Goal: Information Seeking & Learning: Learn about a topic

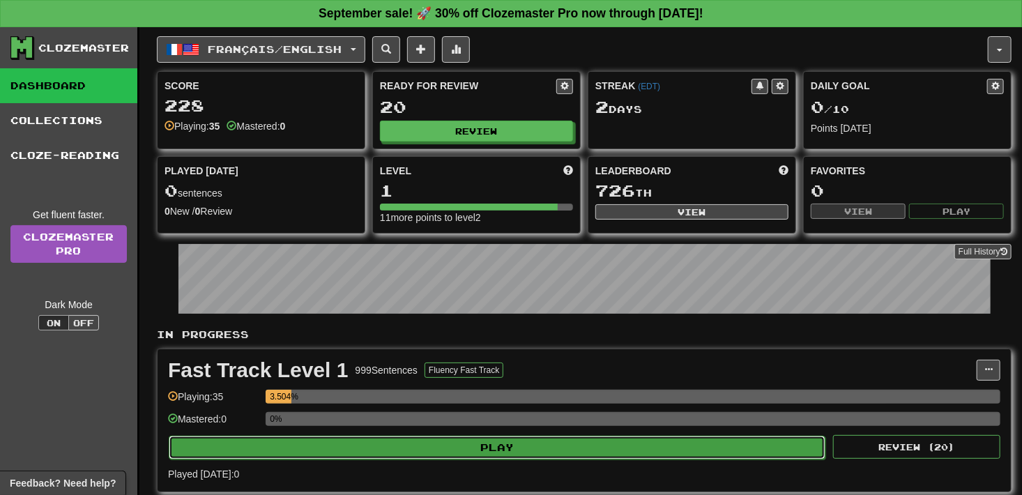
click at [494, 452] on button "Play" at bounding box center [497, 448] width 657 height 24
select select "**"
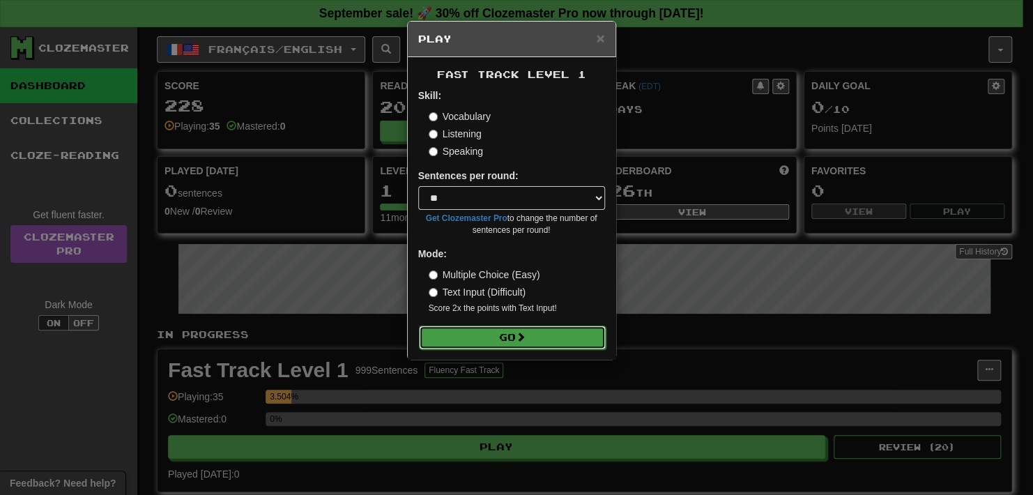
click at [494, 343] on button "Go" at bounding box center [512, 338] width 187 height 24
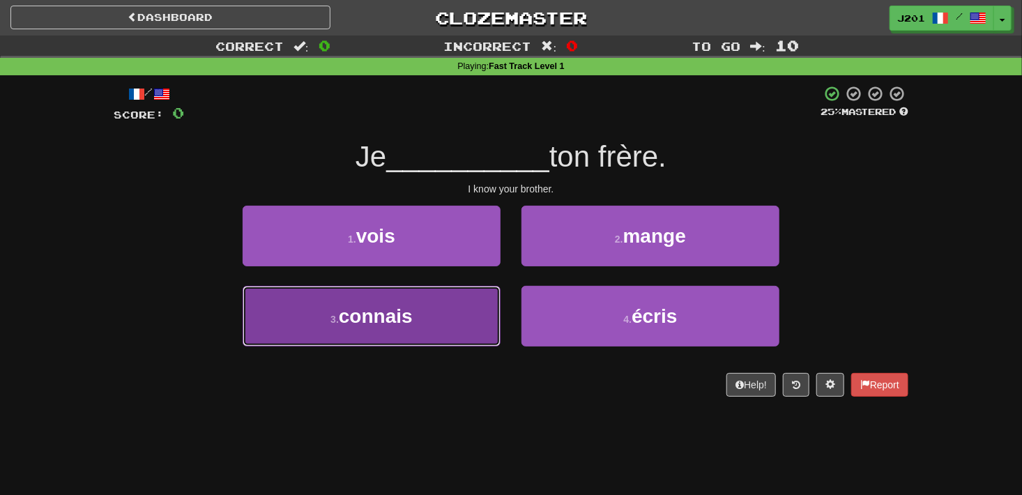
click at [444, 330] on button "3 . connais" at bounding box center [372, 316] width 258 height 61
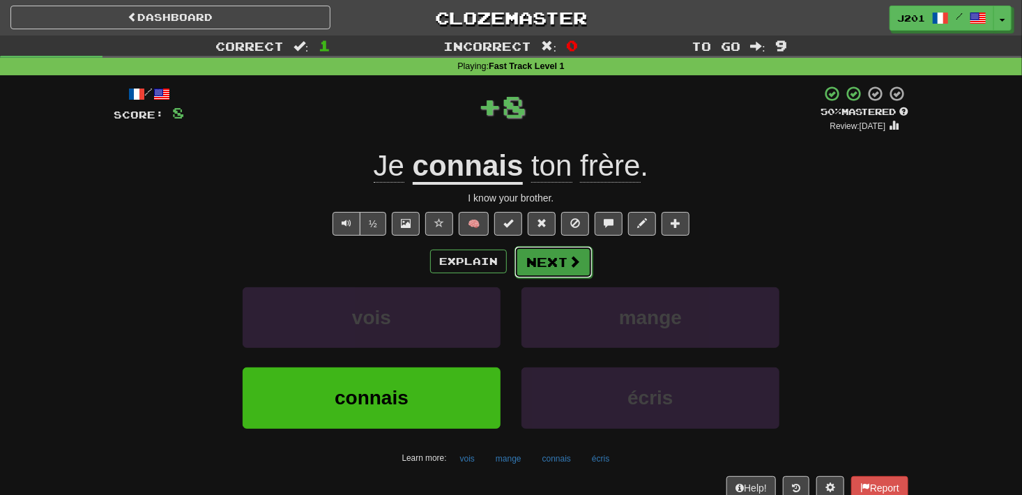
click at [578, 266] on span at bounding box center [574, 261] width 13 height 13
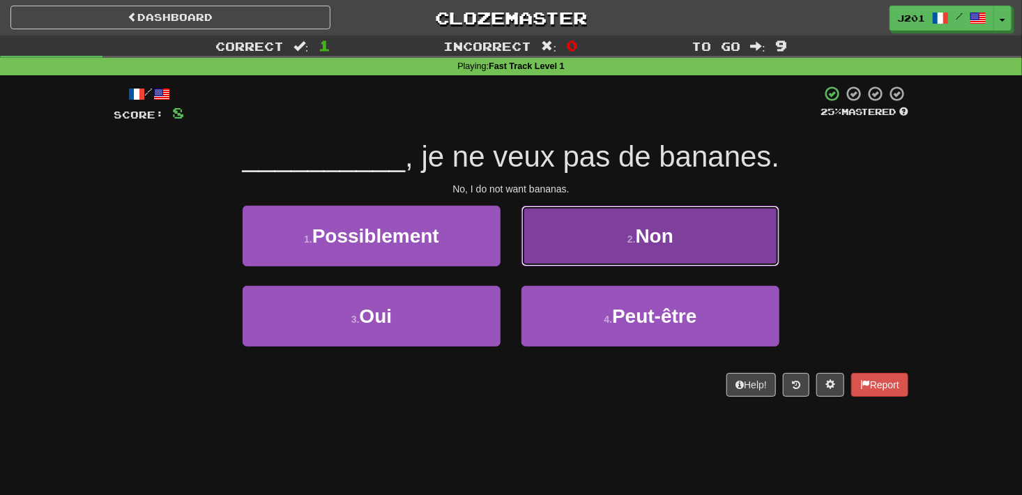
click at [582, 235] on button "2 . Non" at bounding box center [650, 236] width 258 height 61
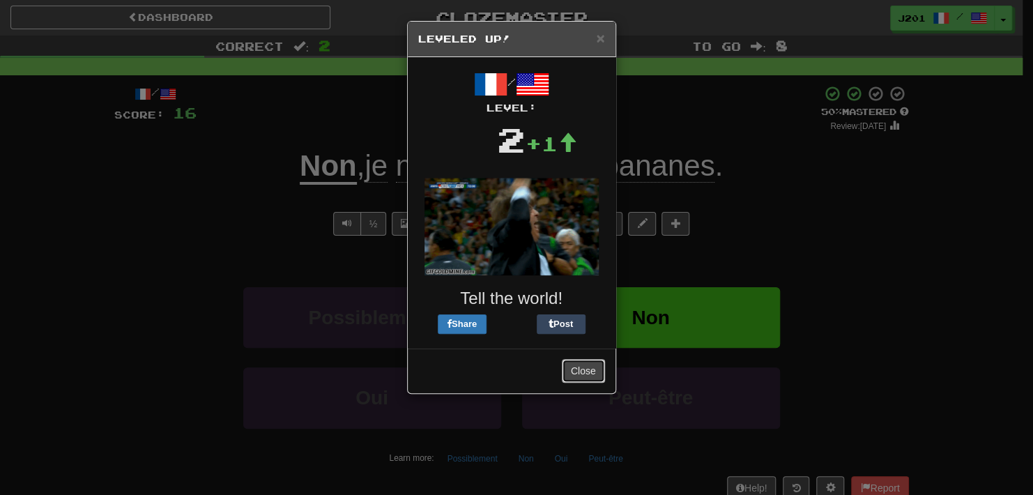
click at [574, 372] on button "Close" at bounding box center [583, 371] width 43 height 24
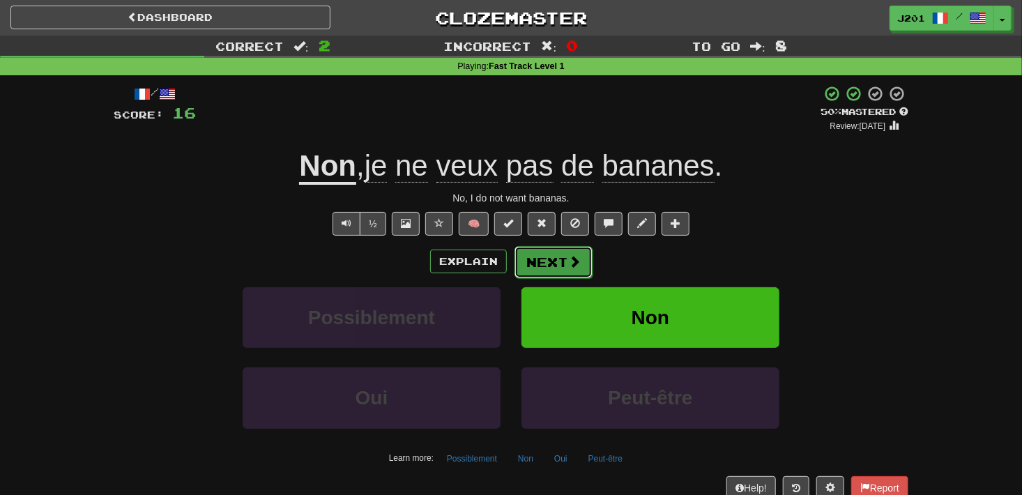
click at [574, 260] on span at bounding box center [574, 261] width 13 height 13
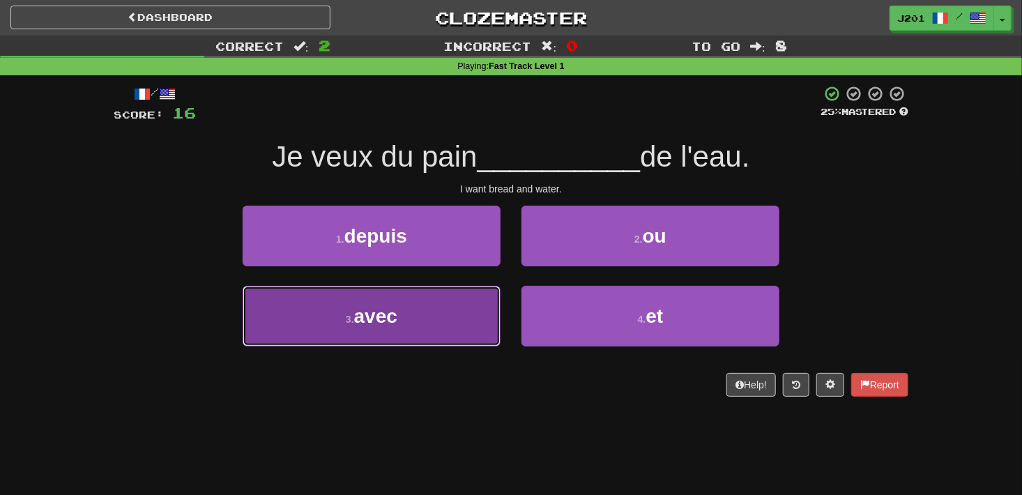
click at [471, 334] on button "3 . avec" at bounding box center [372, 316] width 258 height 61
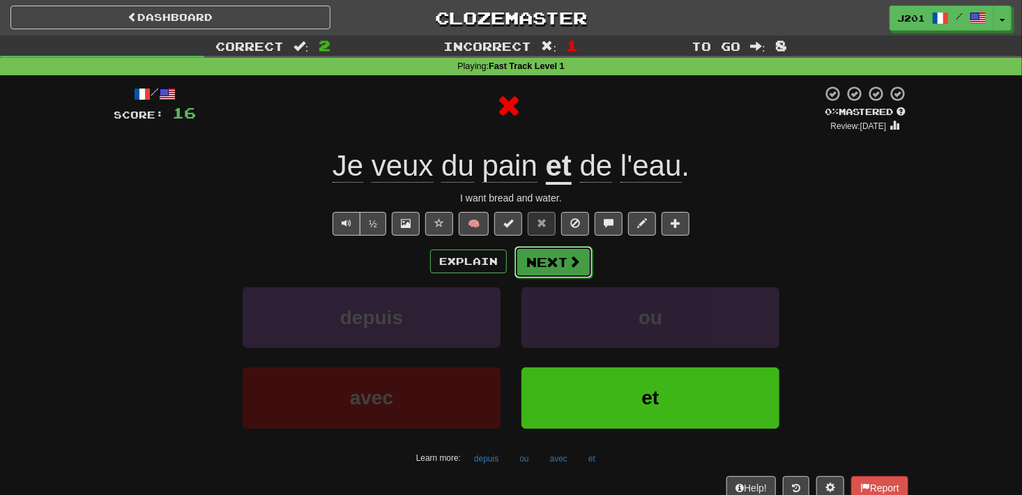
click at [552, 258] on button "Next" at bounding box center [554, 262] width 78 height 32
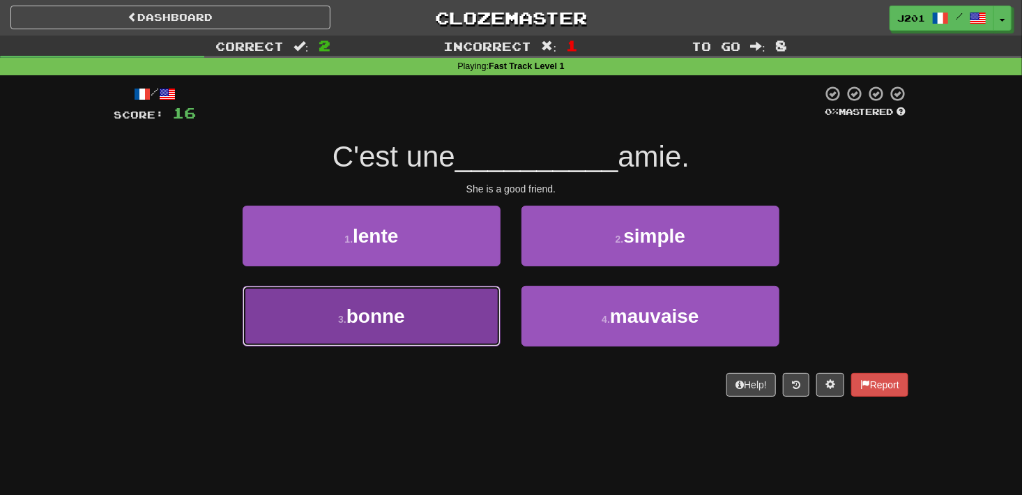
click at [464, 337] on button "3 . bonne" at bounding box center [372, 316] width 258 height 61
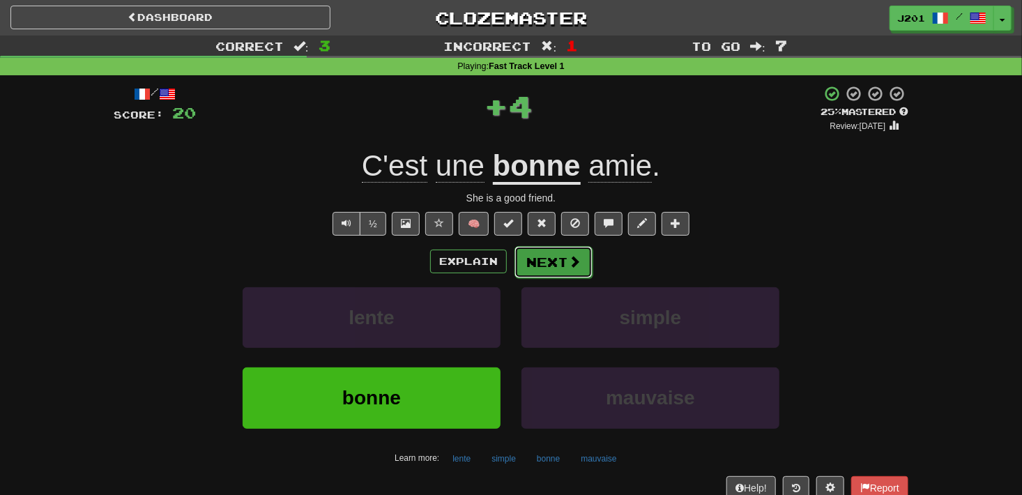
click at [542, 263] on button "Next" at bounding box center [554, 262] width 78 height 32
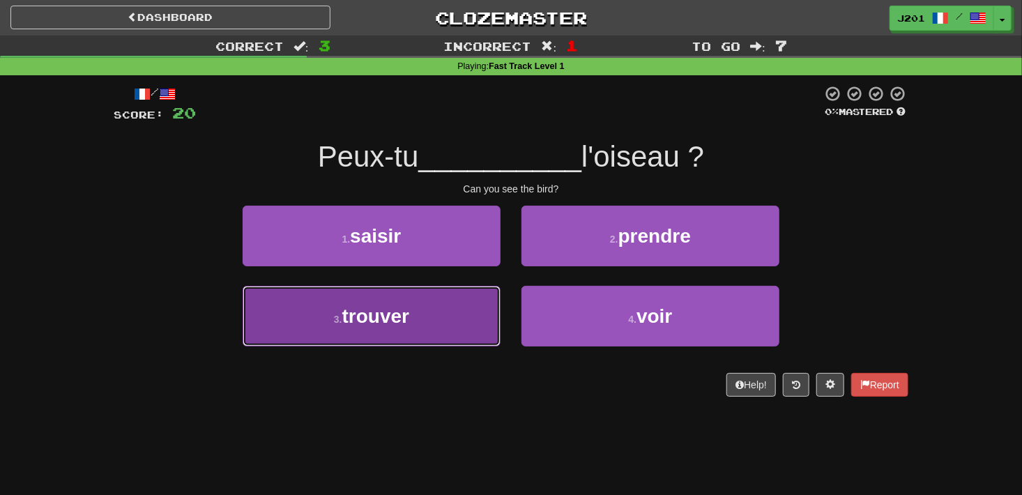
click at [464, 343] on button "3 . trouver" at bounding box center [372, 316] width 258 height 61
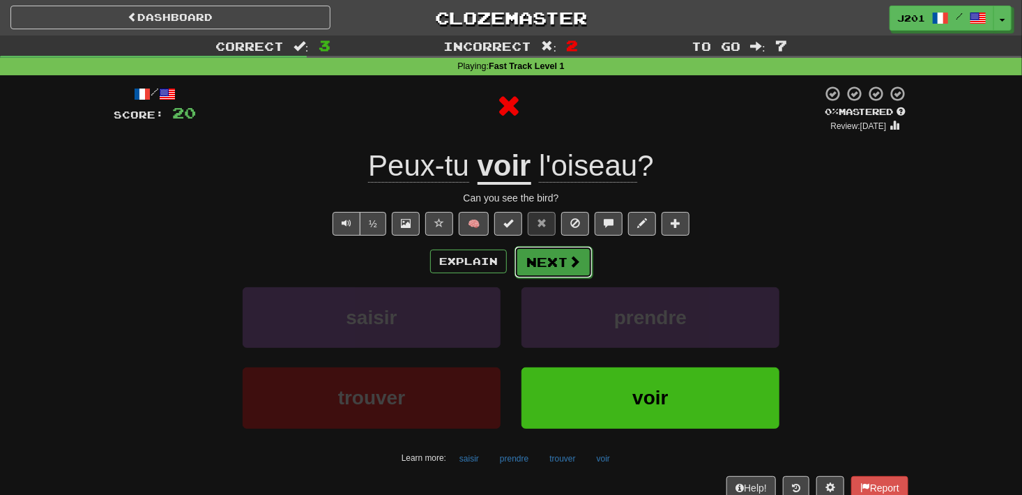
click at [539, 254] on button "Next" at bounding box center [554, 262] width 78 height 32
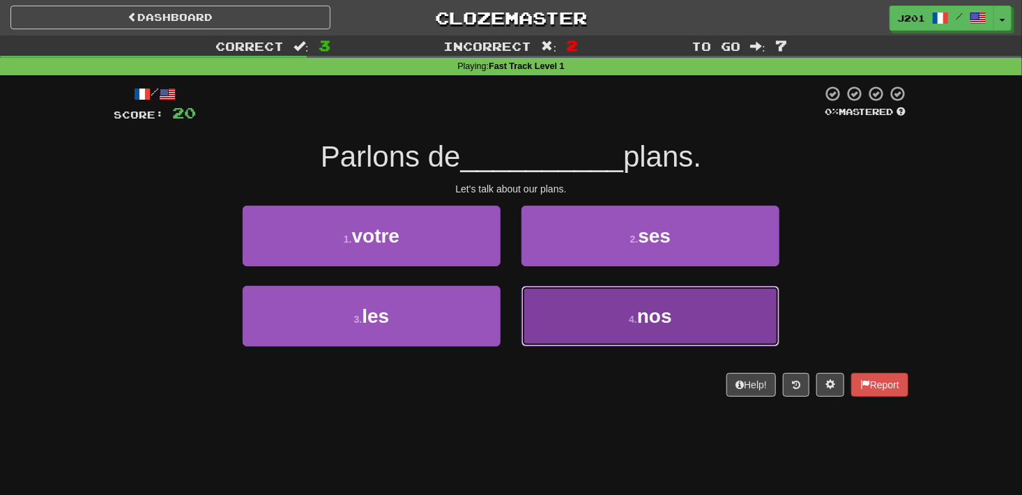
click at [540, 307] on button "4 . nos" at bounding box center [650, 316] width 258 height 61
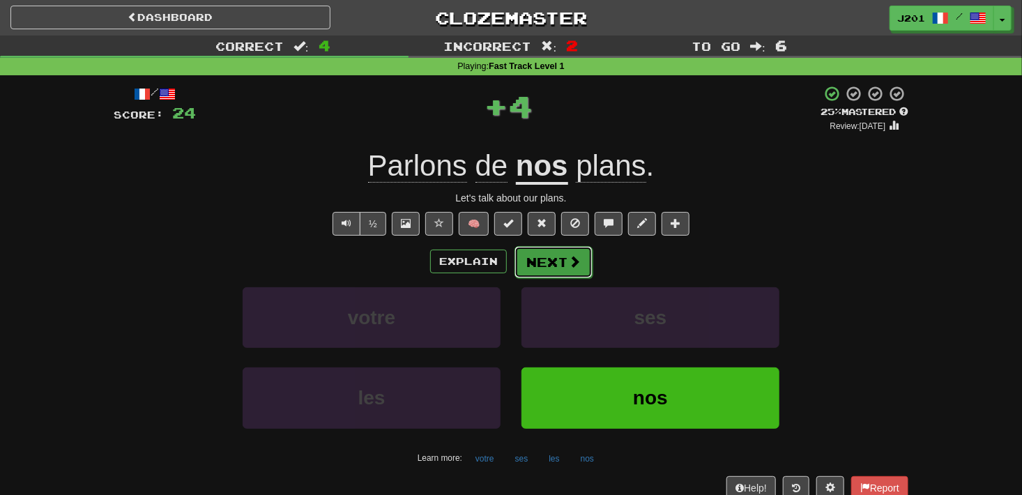
click at [558, 260] on button "Next" at bounding box center [554, 262] width 78 height 32
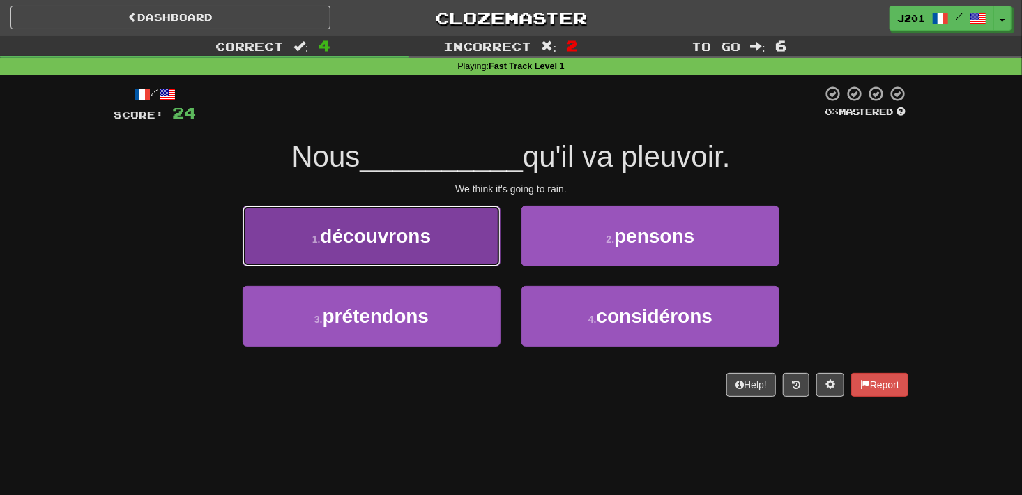
click at [459, 227] on button "1 . découvrons" at bounding box center [372, 236] width 258 height 61
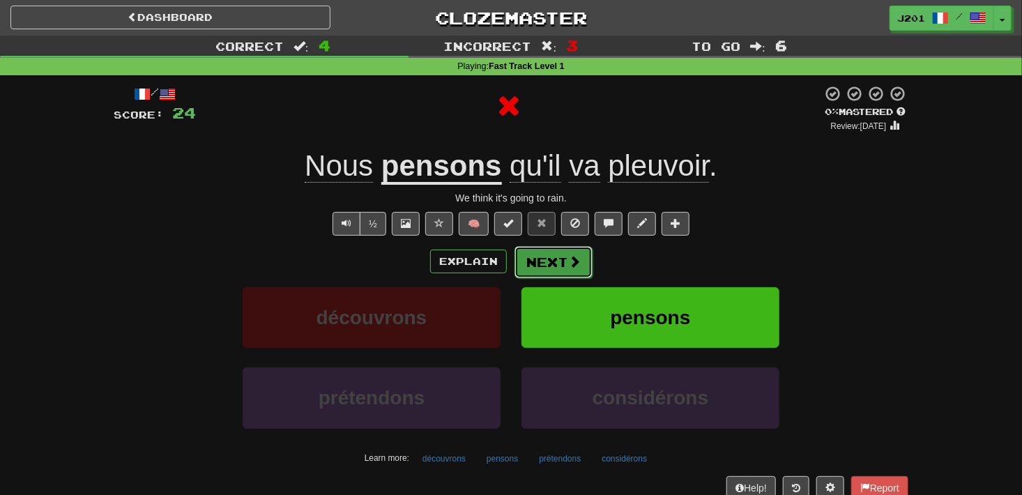
click at [536, 254] on button "Next" at bounding box center [554, 262] width 78 height 32
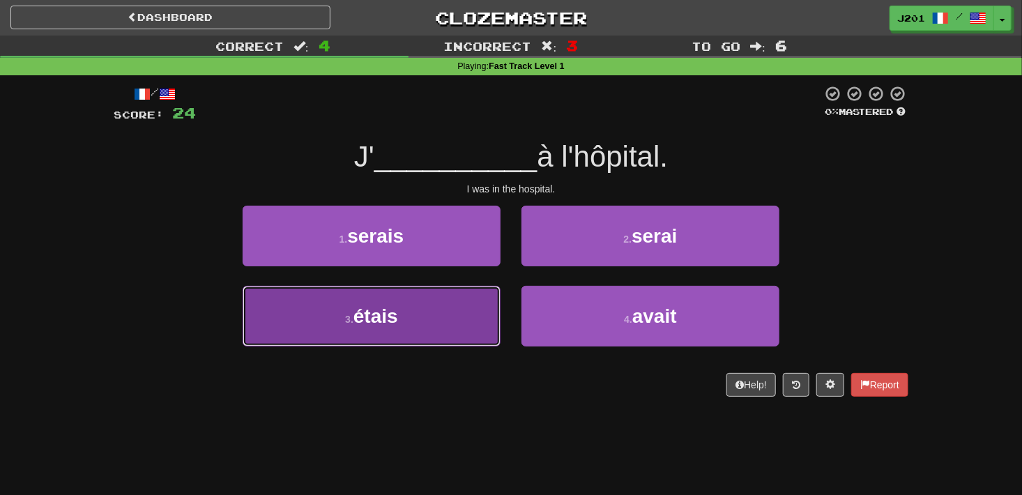
click at [452, 333] on button "3 . étais" at bounding box center [372, 316] width 258 height 61
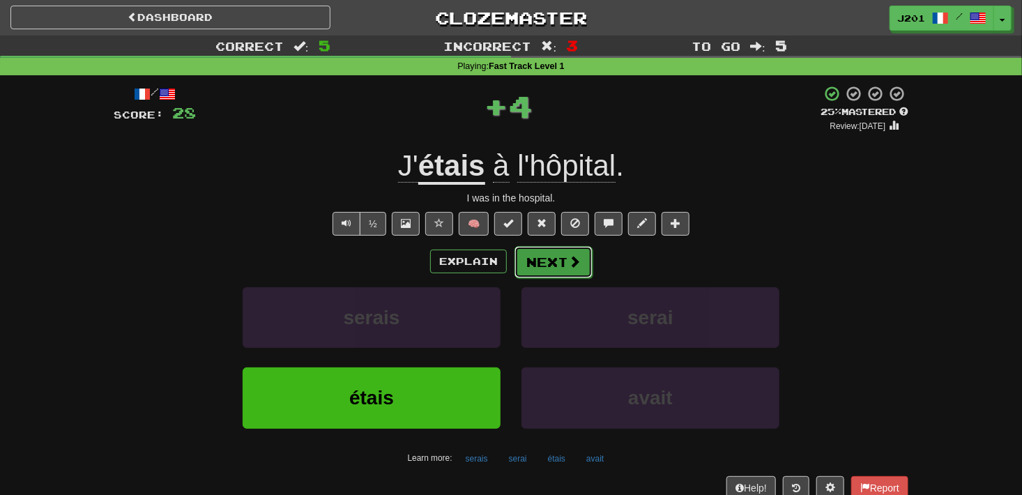
click at [552, 252] on button "Next" at bounding box center [554, 262] width 78 height 32
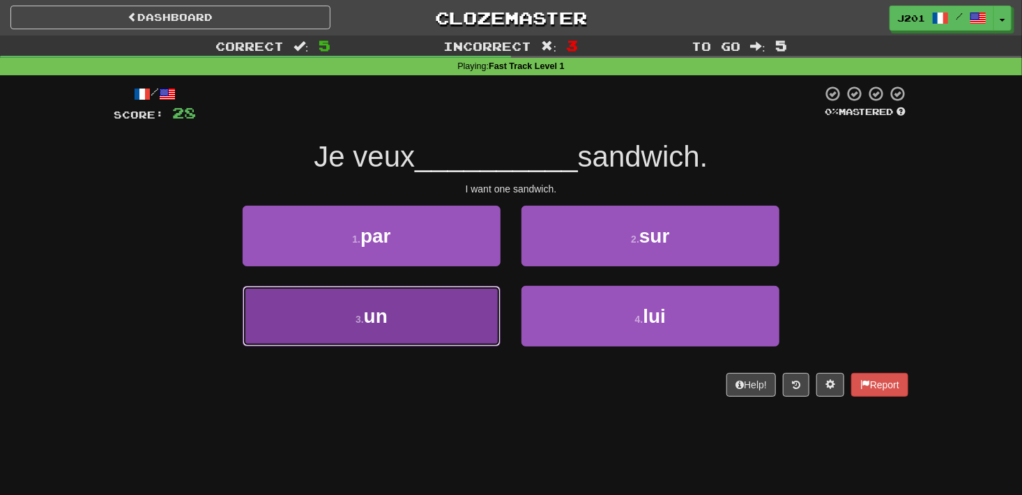
click at [474, 330] on button "3 . un" at bounding box center [372, 316] width 258 height 61
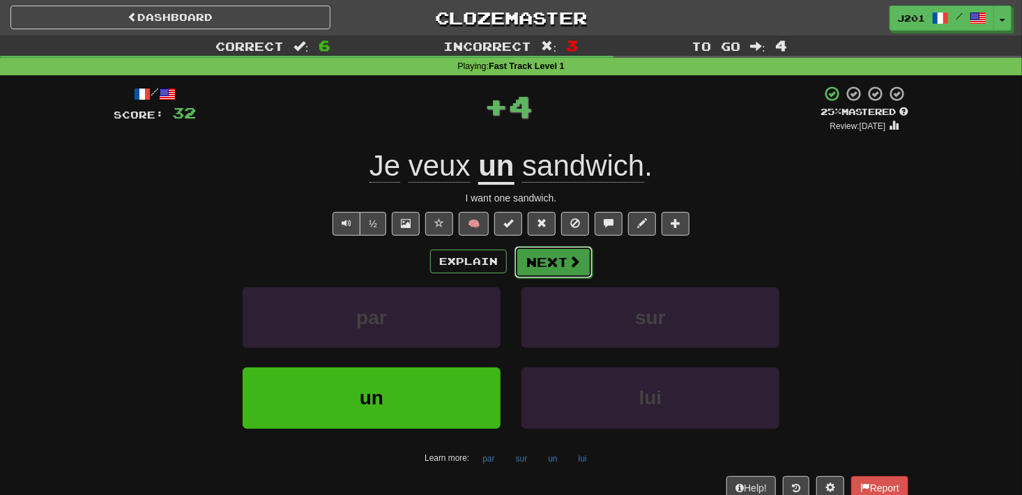
click at [533, 267] on button "Next" at bounding box center [554, 262] width 78 height 32
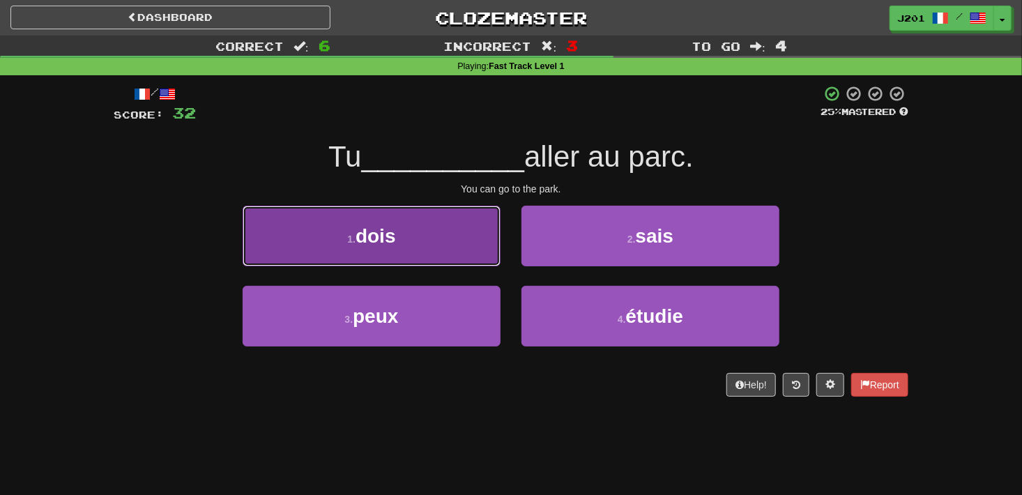
click at [464, 250] on button "1 . dois" at bounding box center [372, 236] width 258 height 61
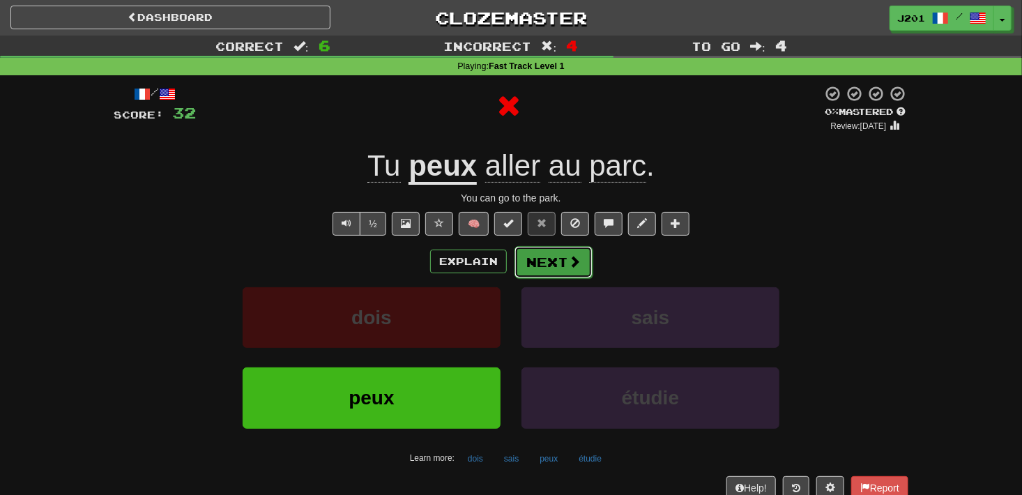
click at [540, 250] on button "Next" at bounding box center [554, 262] width 78 height 32
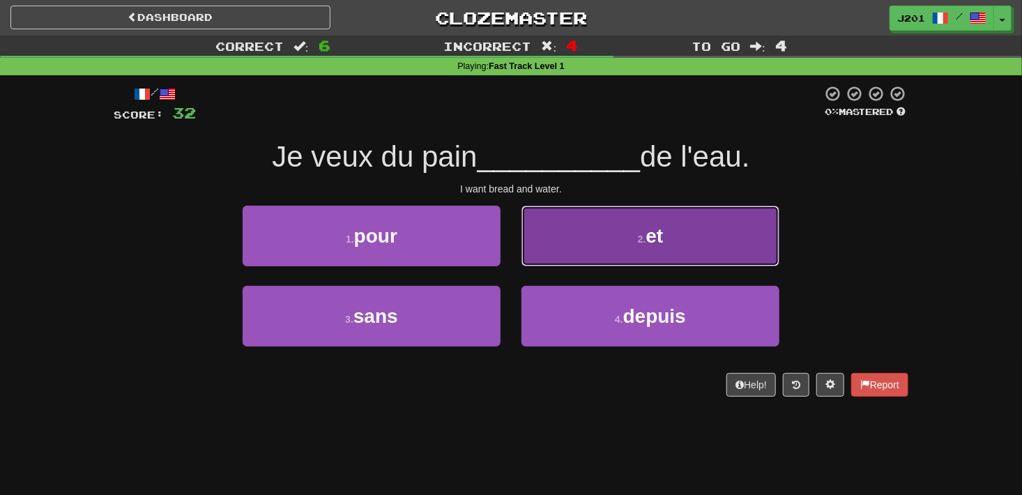
click at [581, 230] on button "2 . et" at bounding box center [650, 236] width 258 height 61
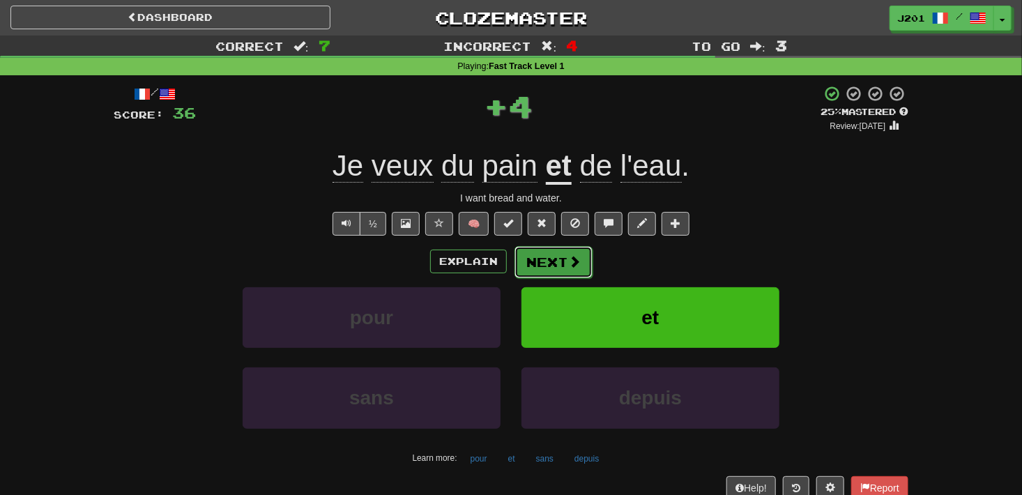
click at [565, 256] on button "Next" at bounding box center [554, 262] width 78 height 32
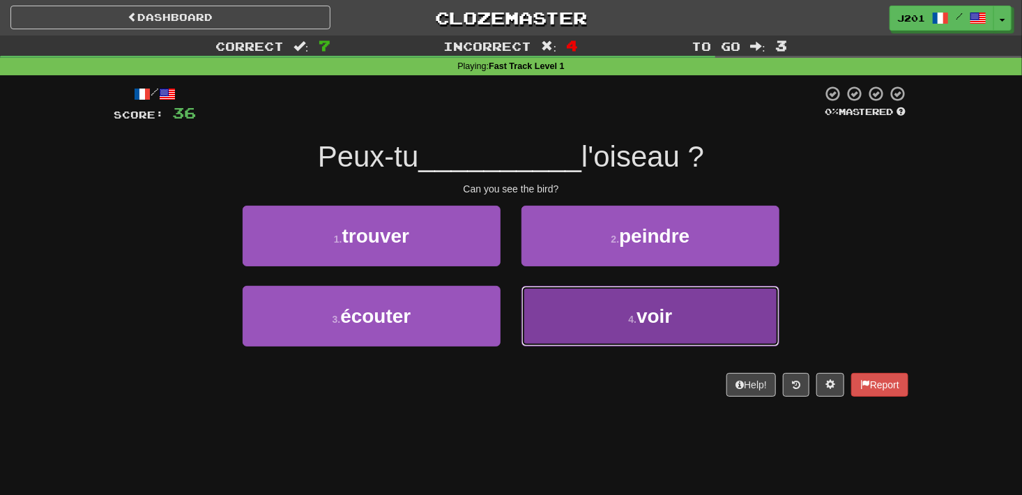
click at [543, 330] on button "4 . voir" at bounding box center [650, 316] width 258 height 61
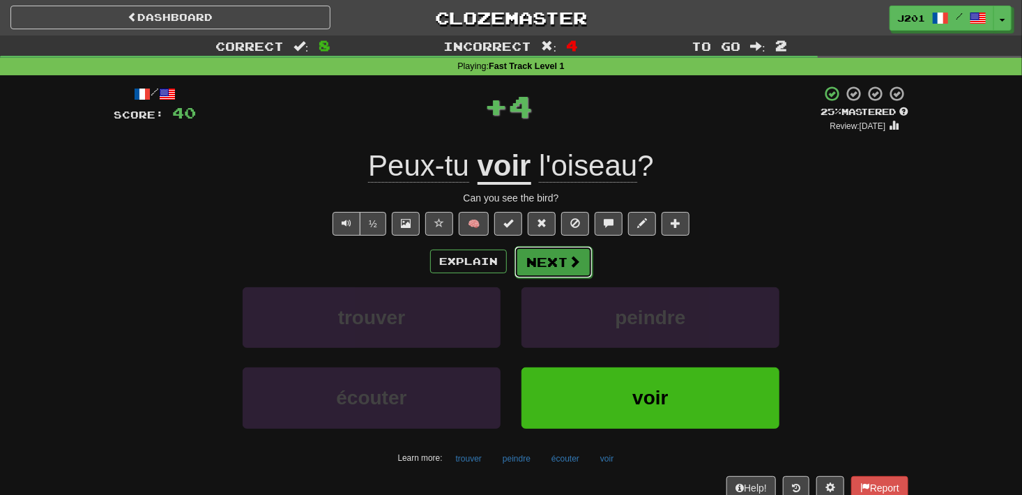
click at [560, 272] on button "Next" at bounding box center [554, 262] width 78 height 32
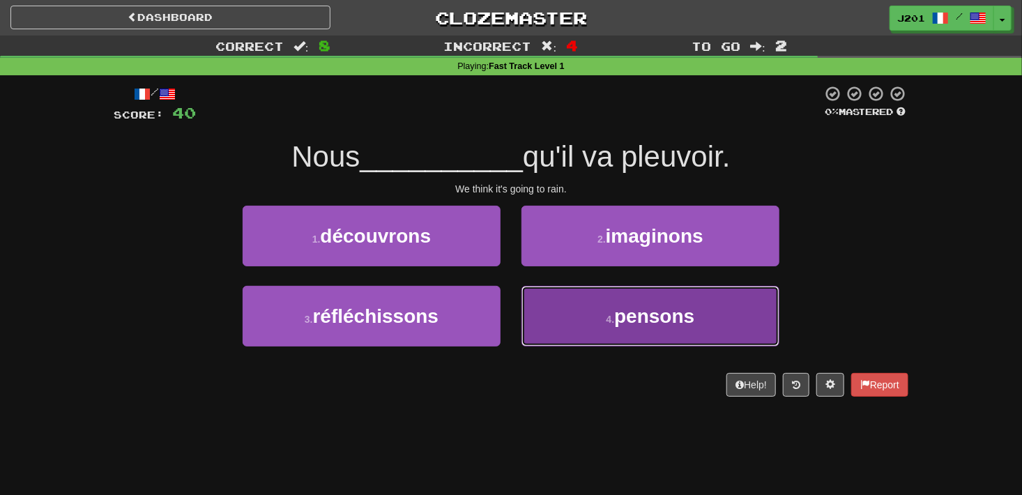
click at [547, 324] on button "4 . pensons" at bounding box center [650, 316] width 258 height 61
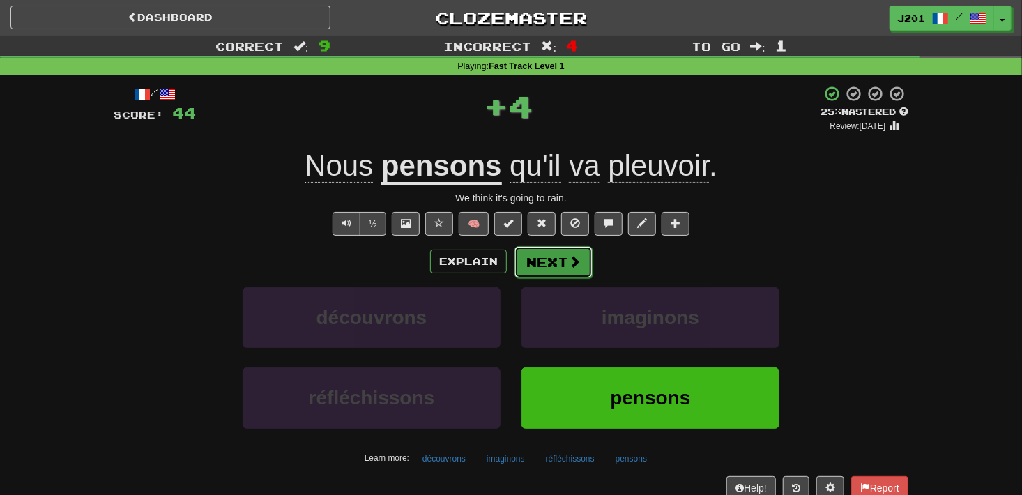
click at [554, 271] on button "Next" at bounding box center [554, 262] width 78 height 32
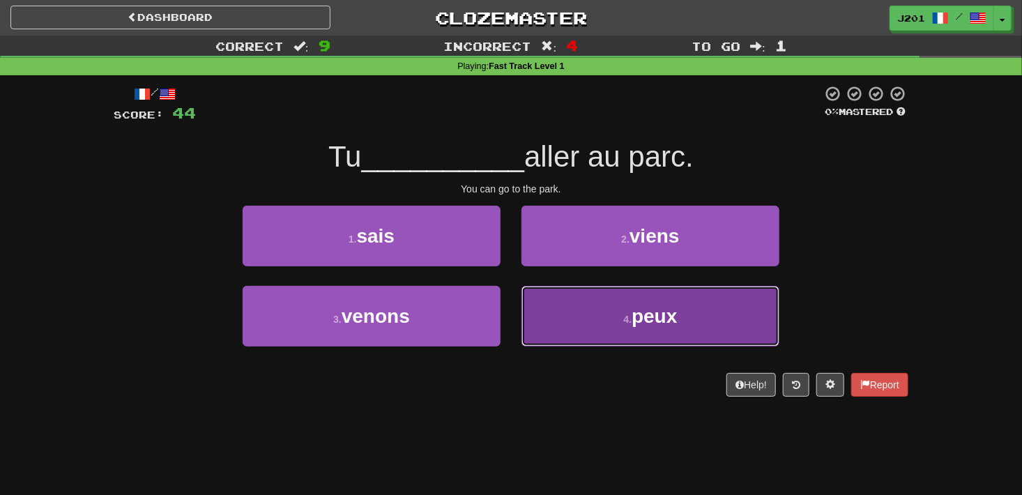
click at [542, 330] on button "4 . peux" at bounding box center [650, 316] width 258 height 61
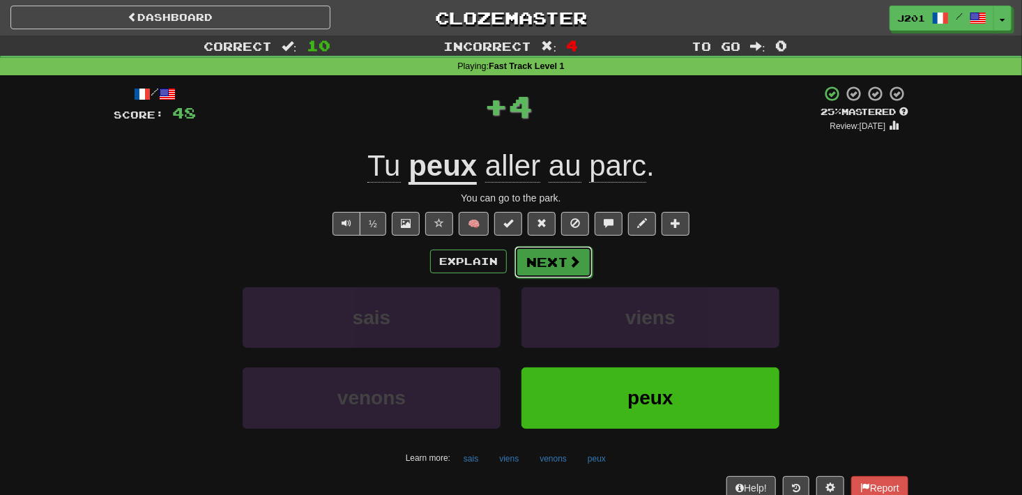
click at [564, 274] on button "Next" at bounding box center [554, 262] width 78 height 32
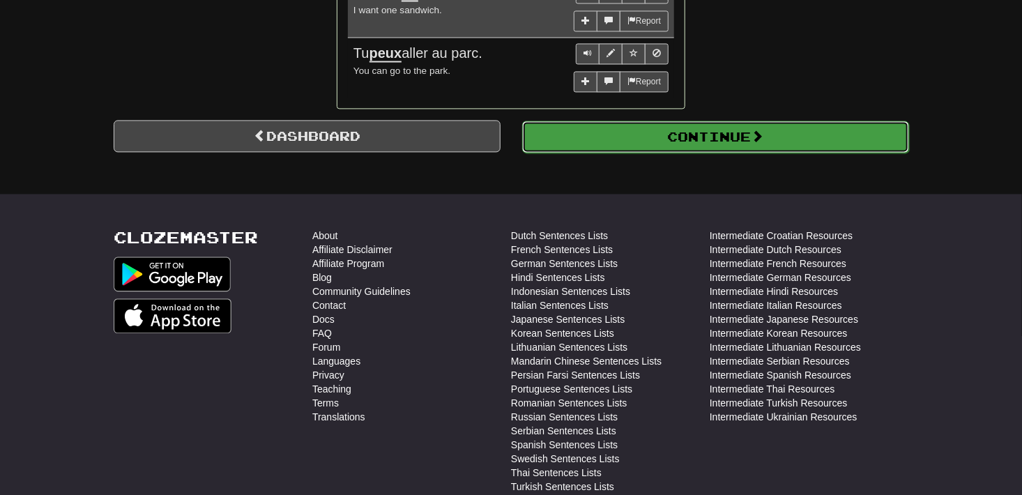
click at [663, 132] on button "Continue" at bounding box center [715, 137] width 387 height 32
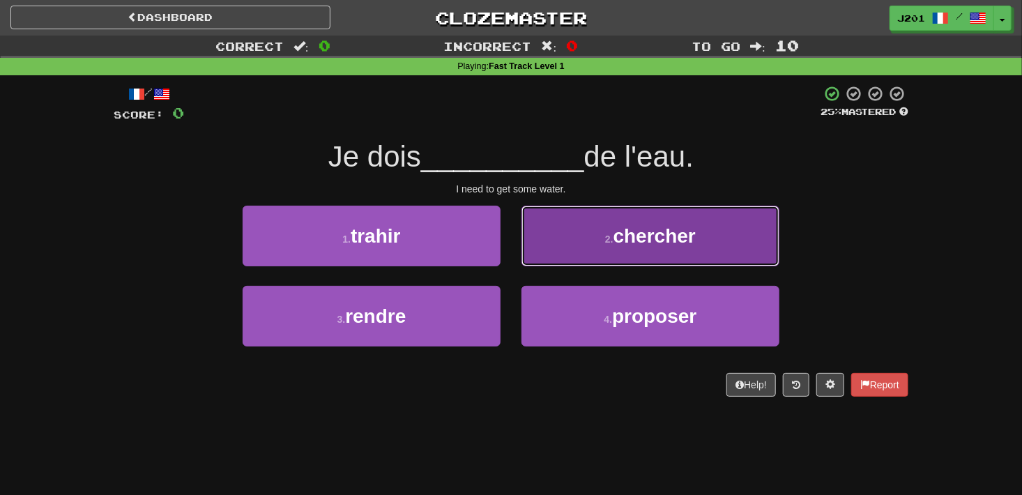
click at [536, 241] on button "2 . chercher" at bounding box center [650, 236] width 258 height 61
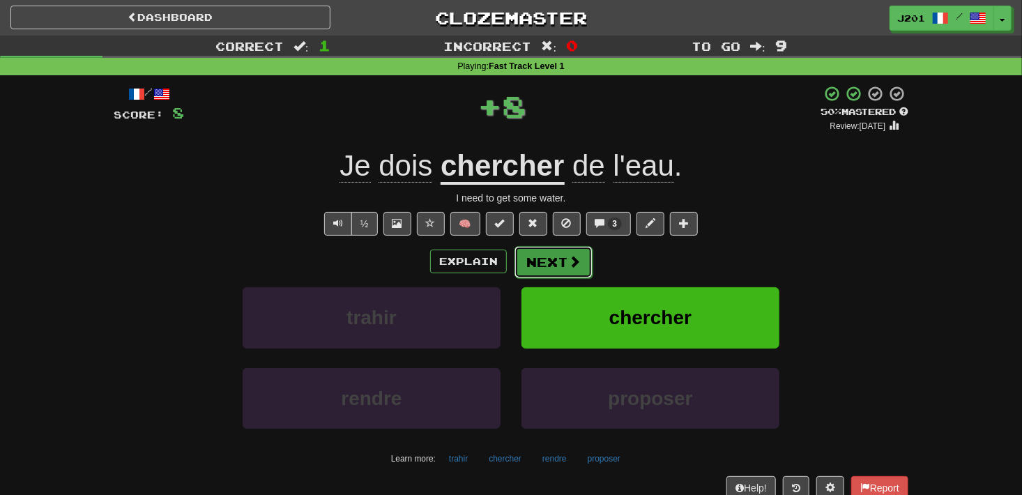
click at [538, 258] on button "Next" at bounding box center [554, 262] width 78 height 32
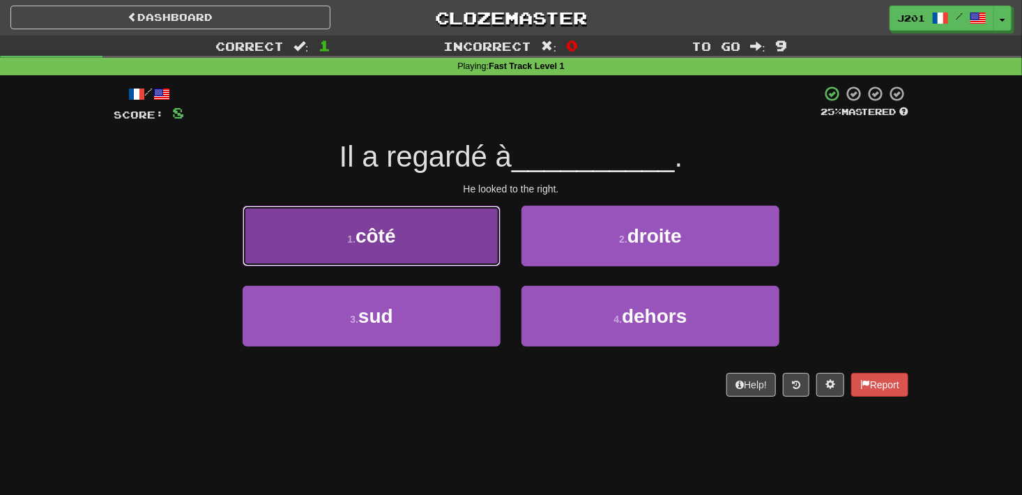
click at [487, 245] on button "1 . côté" at bounding box center [372, 236] width 258 height 61
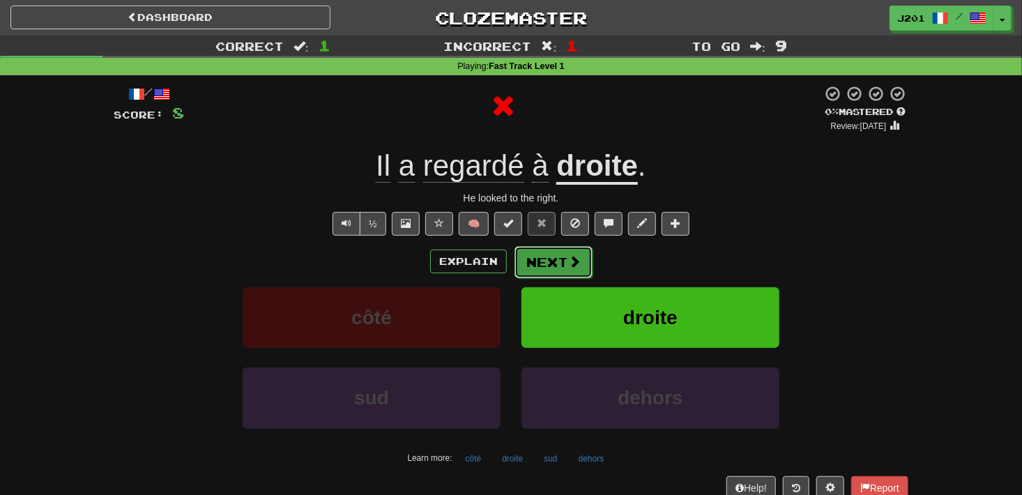
click at [554, 256] on button "Next" at bounding box center [554, 262] width 78 height 32
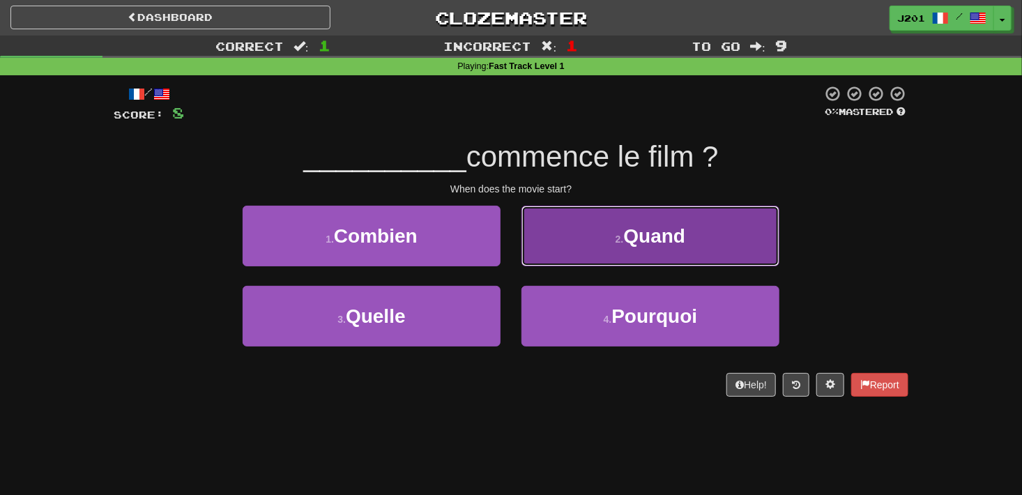
click at [575, 252] on button "2 . Quand" at bounding box center [650, 236] width 258 height 61
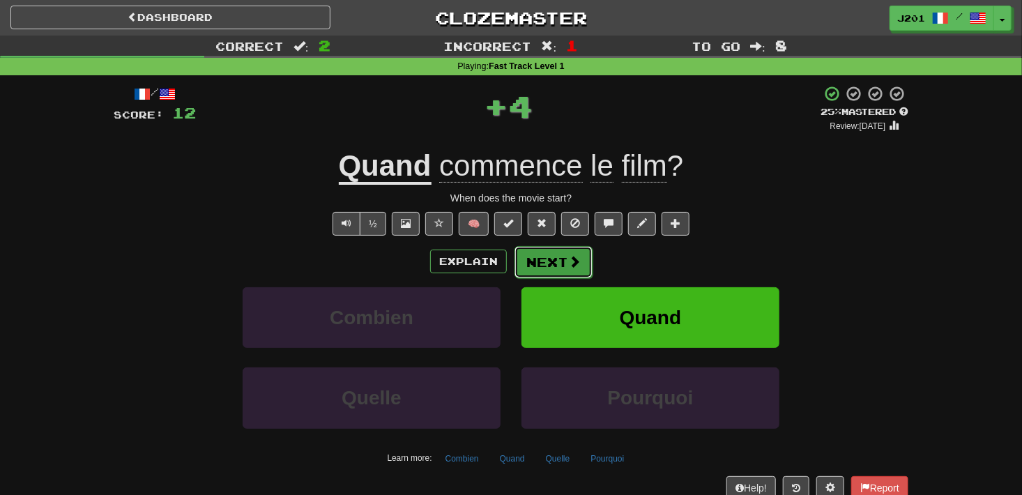
click at [562, 264] on button "Next" at bounding box center [554, 262] width 78 height 32
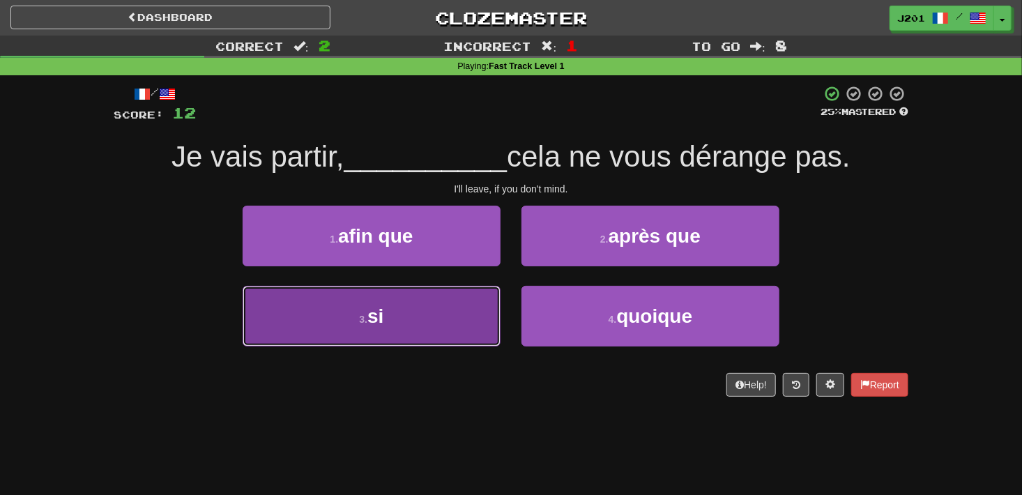
click at [468, 330] on button "3 . si" at bounding box center [372, 316] width 258 height 61
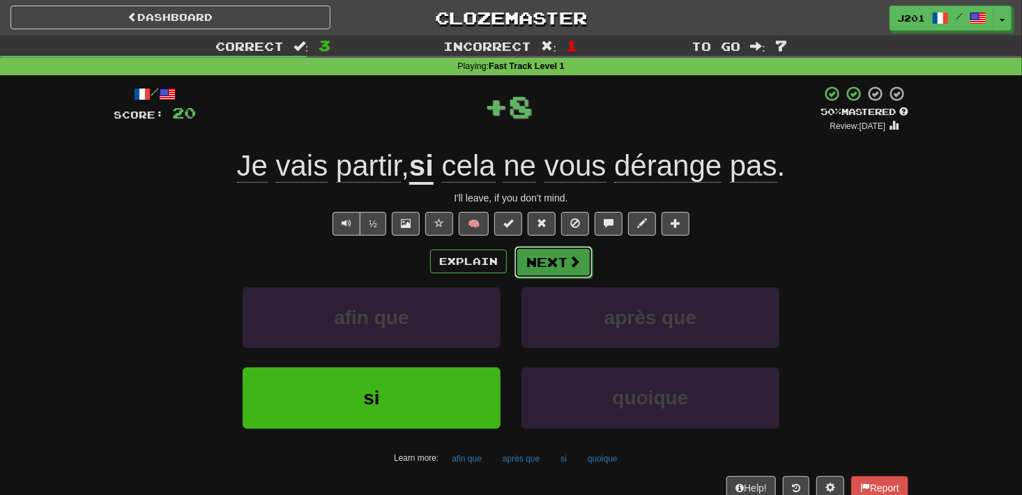
click at [531, 266] on button "Next" at bounding box center [554, 262] width 78 height 32
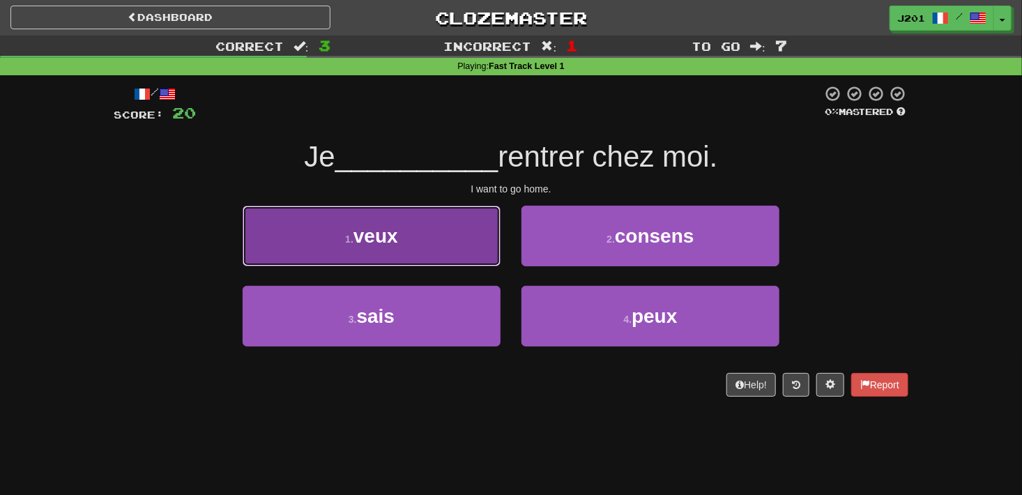
click at [457, 252] on button "1 . veux" at bounding box center [372, 236] width 258 height 61
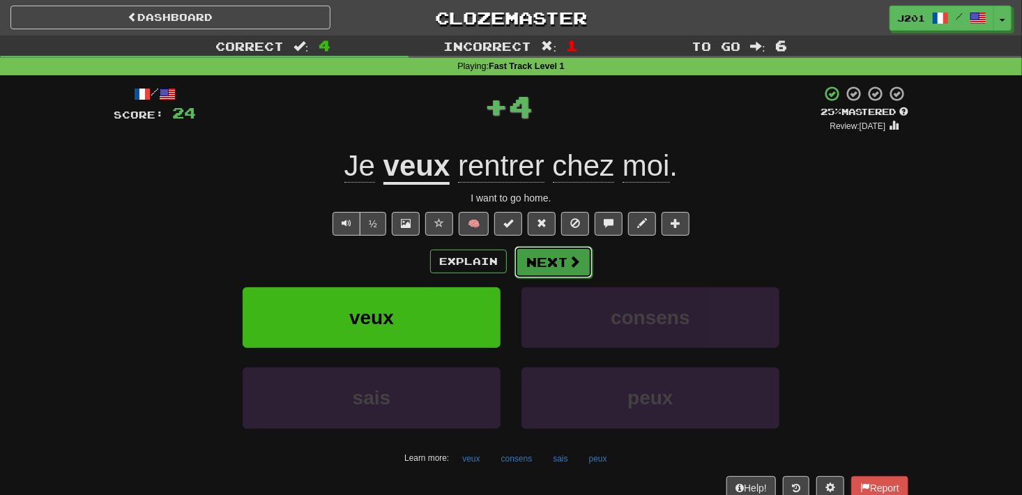
click at [538, 261] on button "Next" at bounding box center [554, 262] width 78 height 32
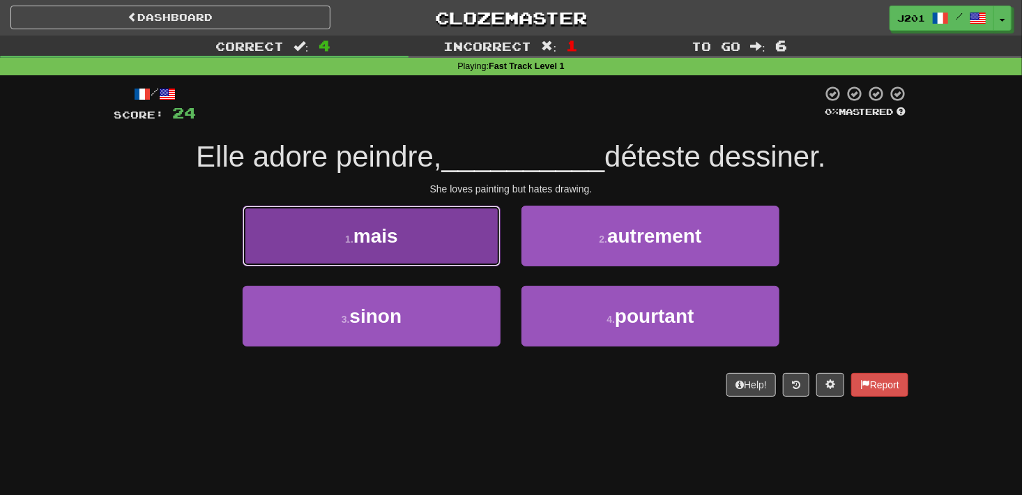
click at [460, 241] on button "1 . mais" at bounding box center [372, 236] width 258 height 61
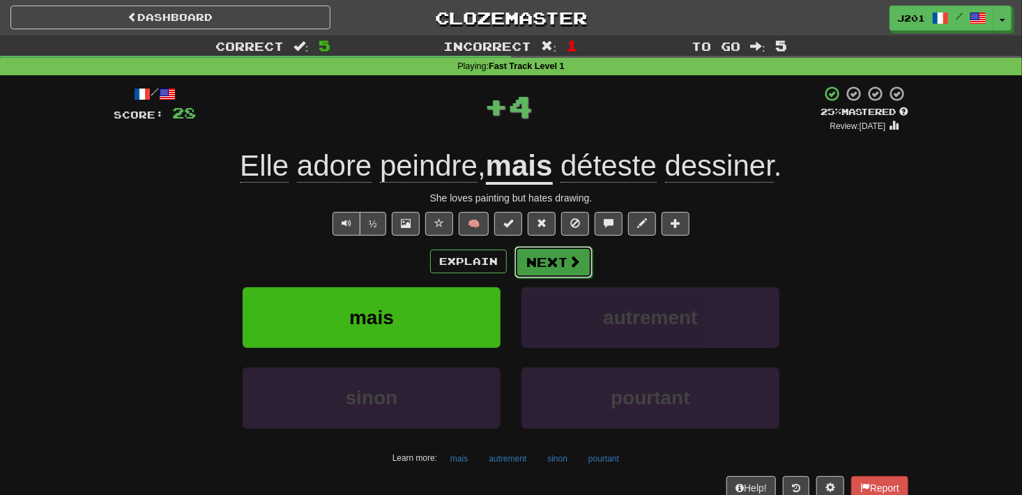
click at [538, 259] on button "Next" at bounding box center [554, 262] width 78 height 32
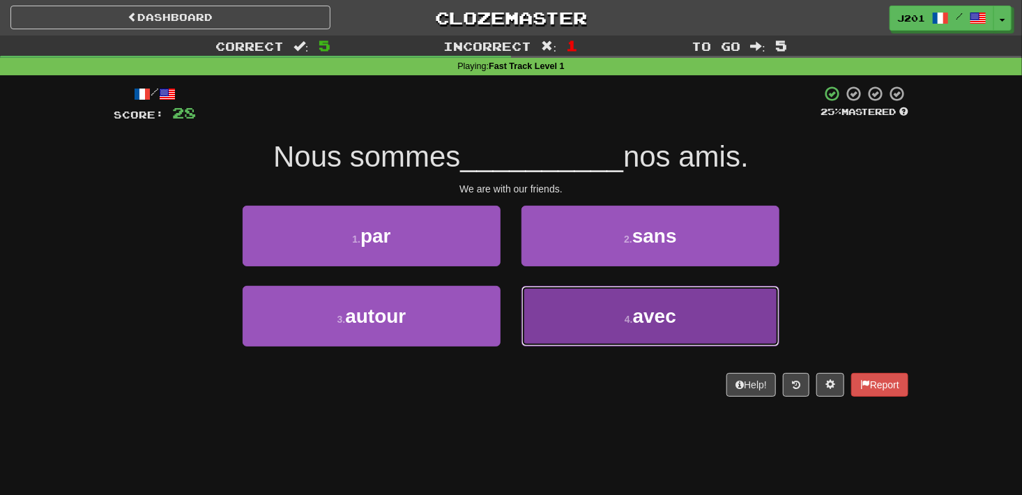
click at [532, 342] on button "4 . avec" at bounding box center [650, 316] width 258 height 61
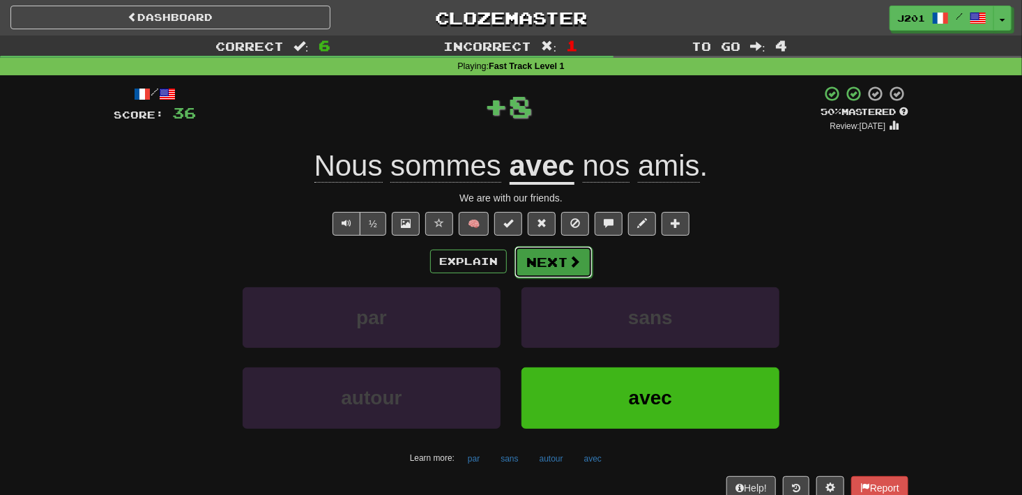
click at [554, 273] on button "Next" at bounding box center [554, 262] width 78 height 32
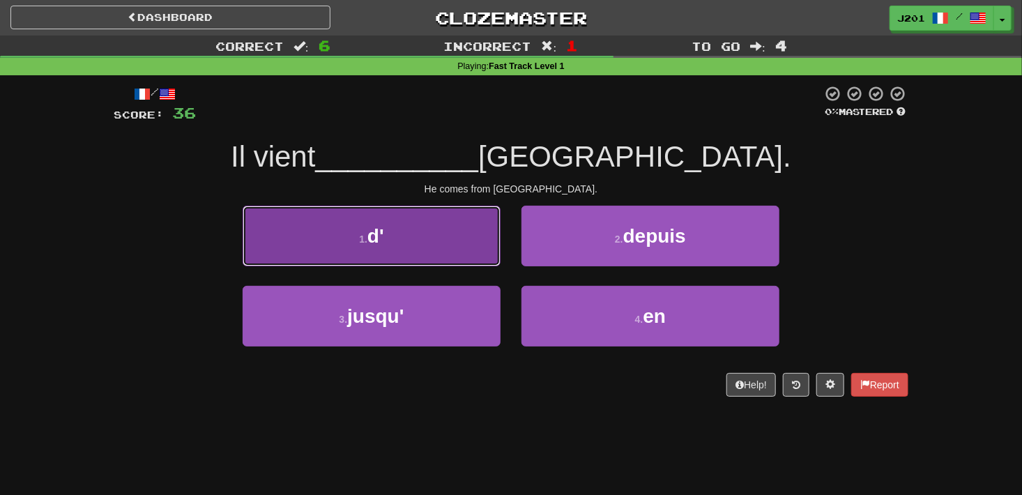
click at [478, 259] on button "1 . d'" at bounding box center [372, 236] width 258 height 61
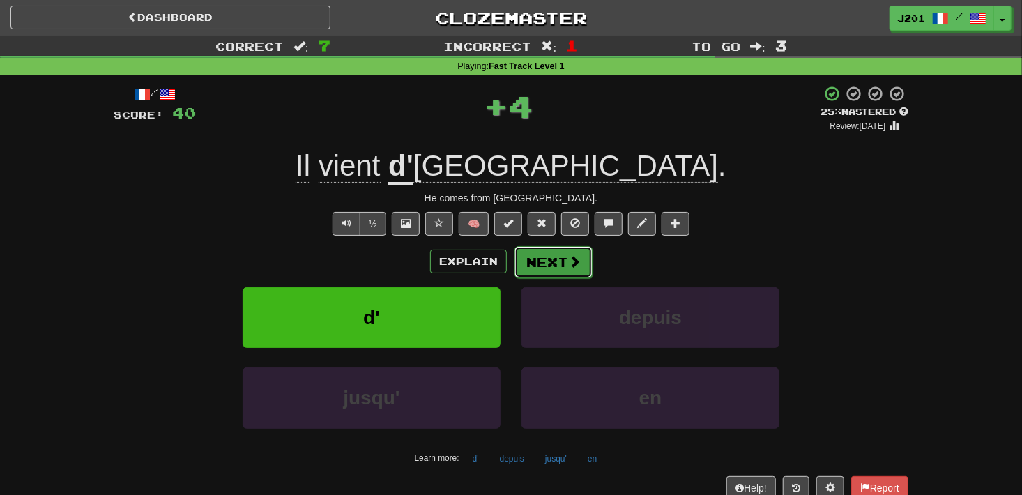
click at [535, 261] on button "Next" at bounding box center [554, 262] width 78 height 32
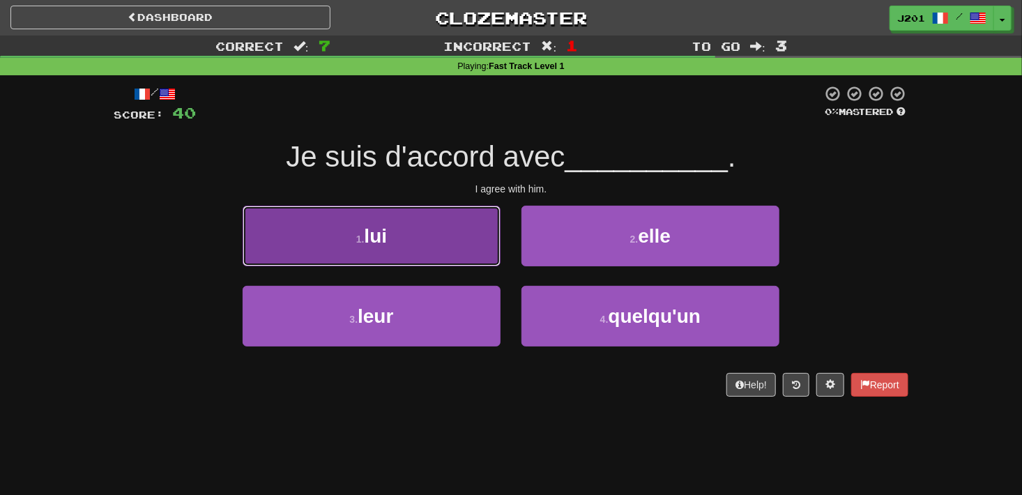
click at [479, 254] on button "1 . lui" at bounding box center [372, 236] width 258 height 61
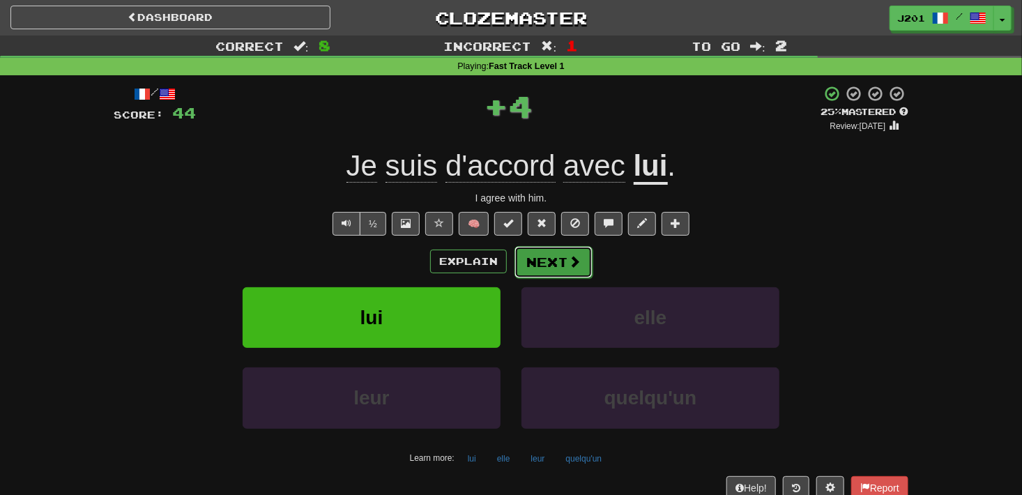
click at [525, 261] on button "Next" at bounding box center [554, 262] width 78 height 32
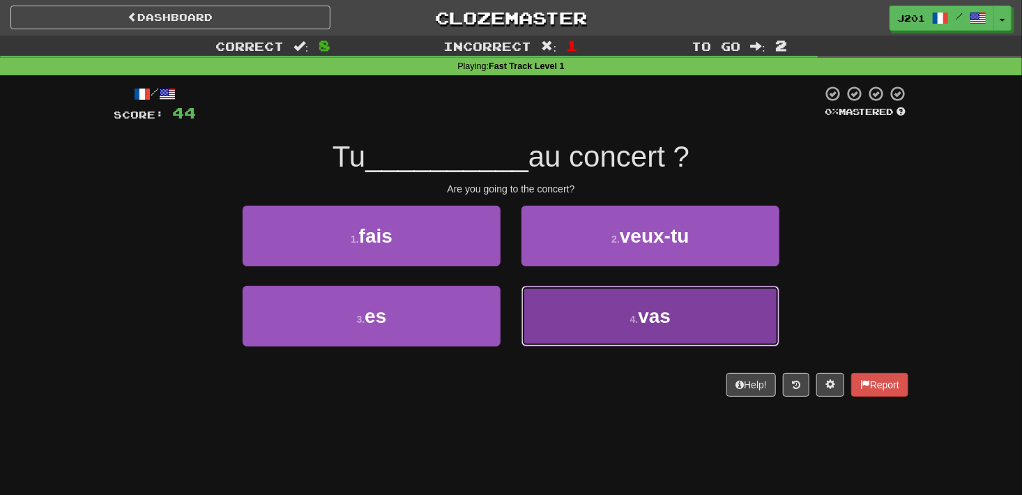
click at [539, 312] on button "4 . vas" at bounding box center [650, 316] width 258 height 61
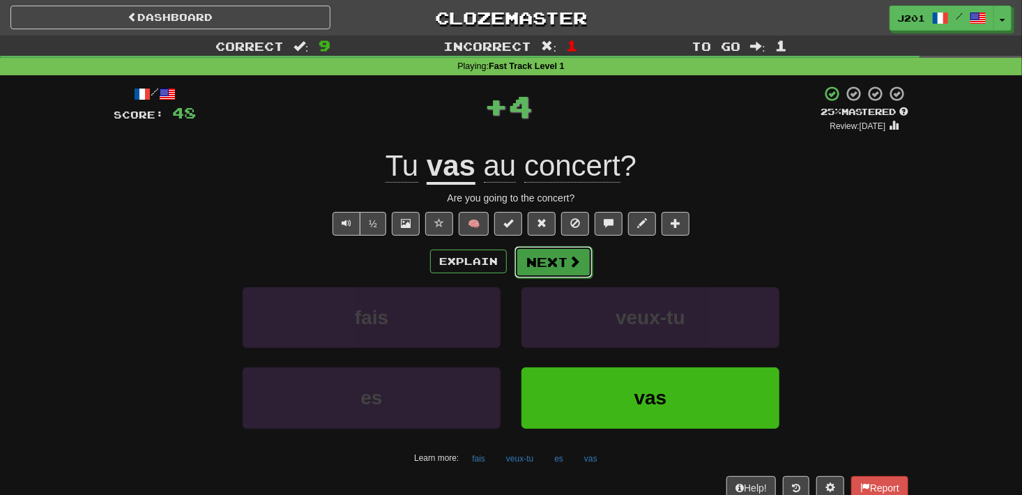
click at [554, 273] on button "Next" at bounding box center [554, 262] width 78 height 32
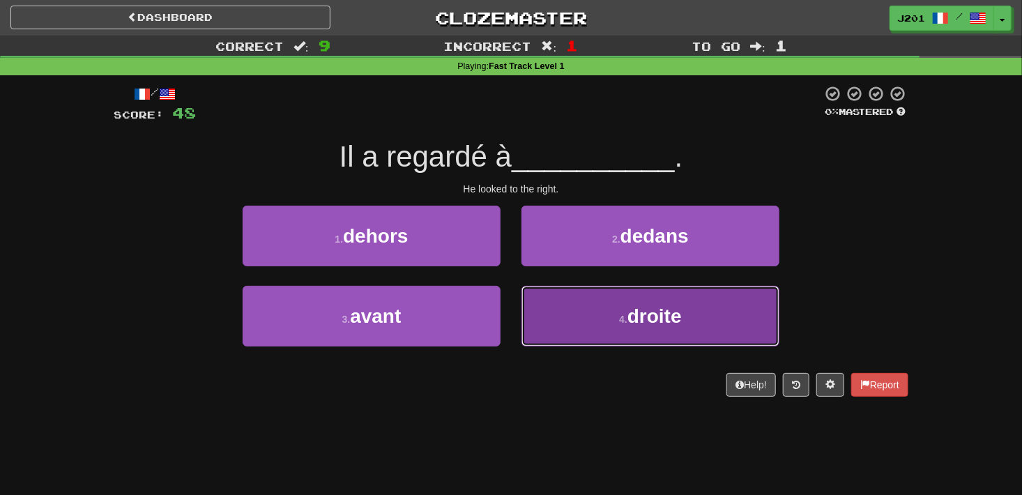
click at [561, 335] on button "4 . droite" at bounding box center [650, 316] width 258 height 61
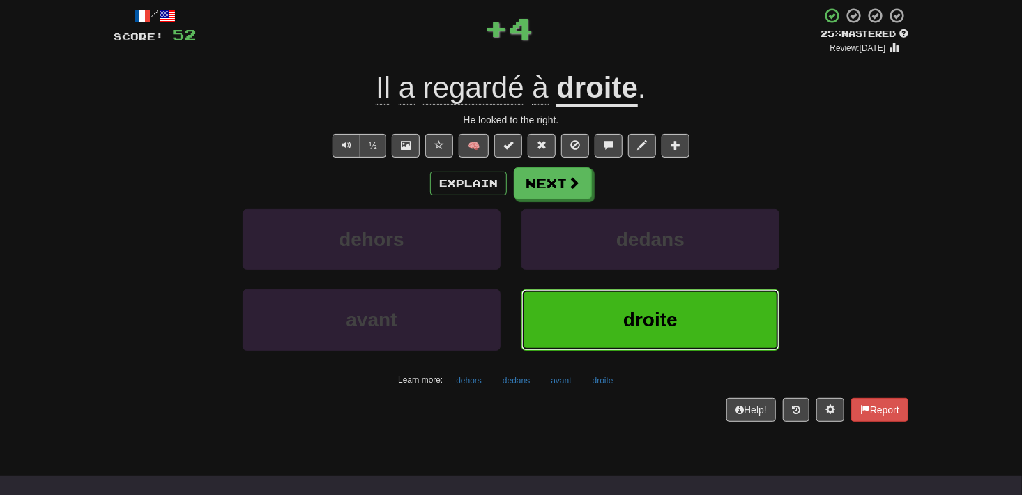
scroll to position [89, 0]
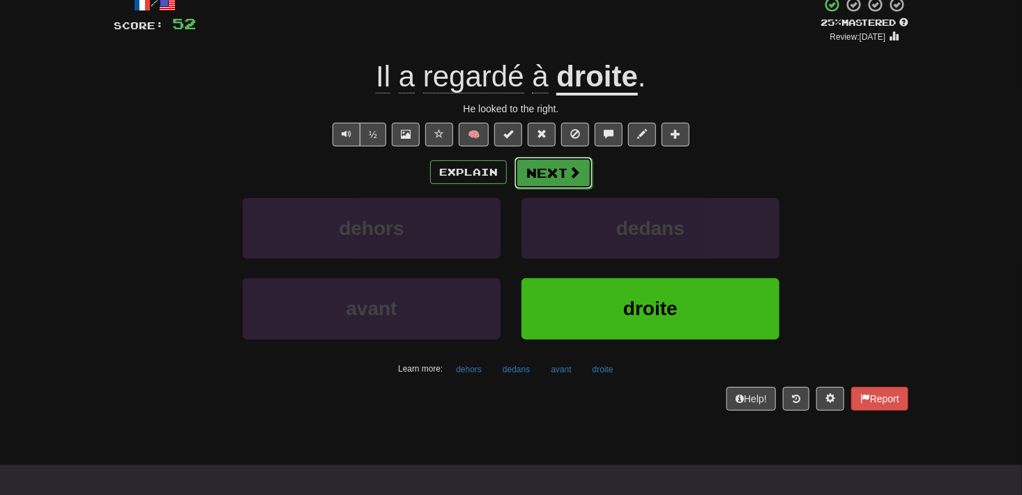
click at [575, 178] on span at bounding box center [574, 172] width 13 height 13
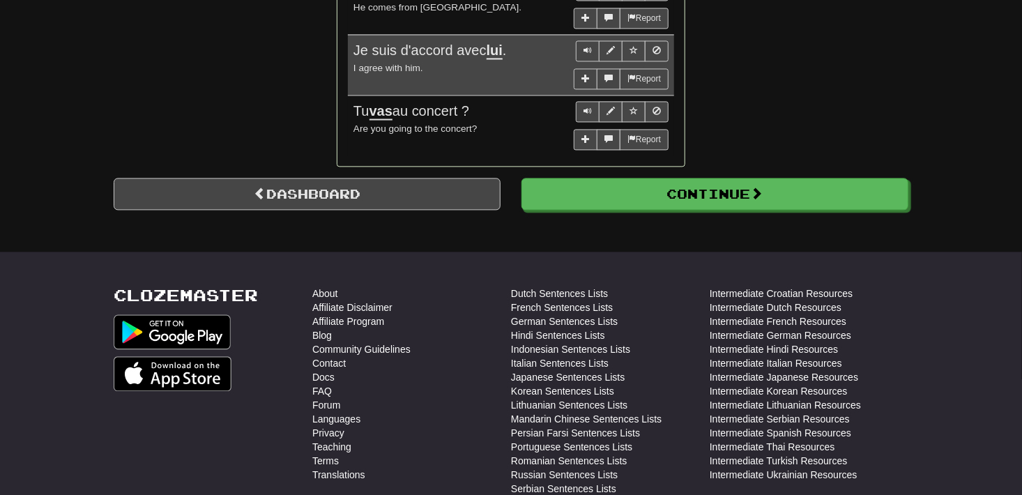
scroll to position [1396, 0]
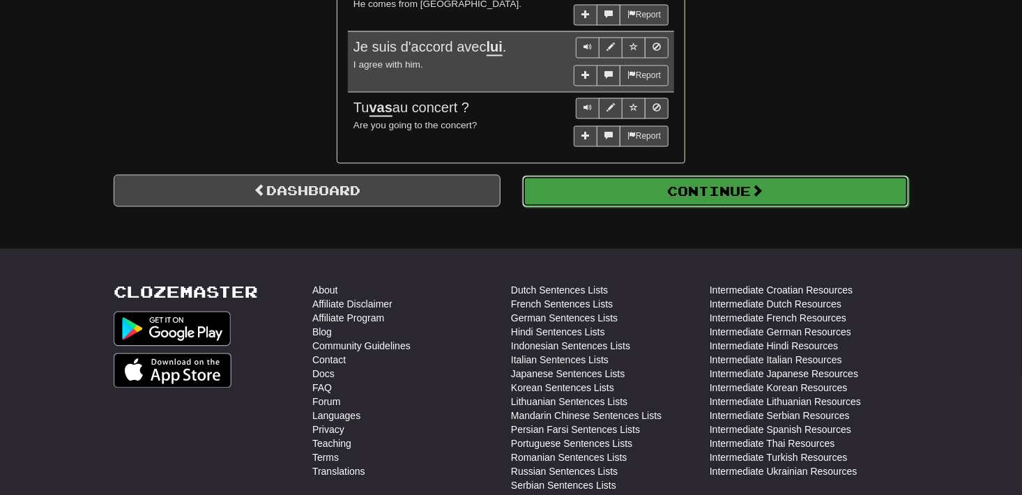
click at [737, 176] on button "Continue" at bounding box center [715, 191] width 387 height 32
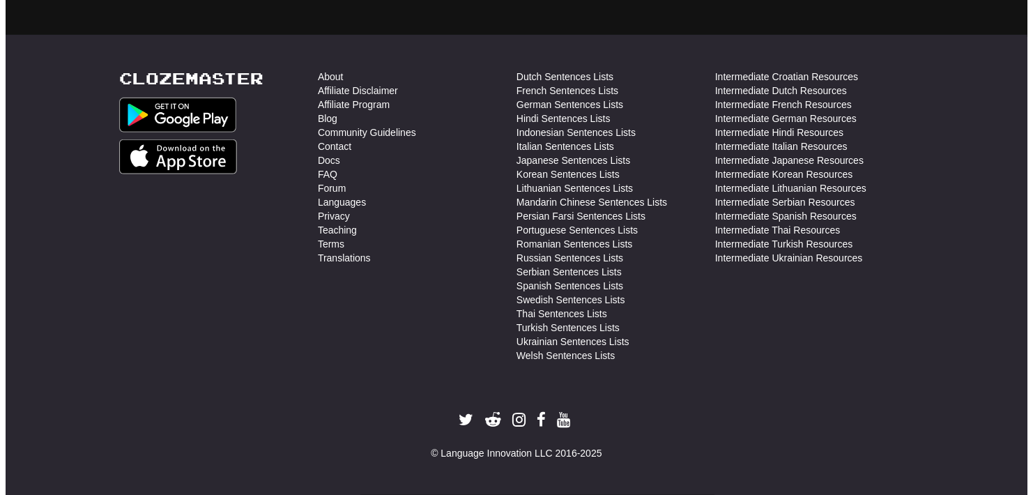
scroll to position [0, 0]
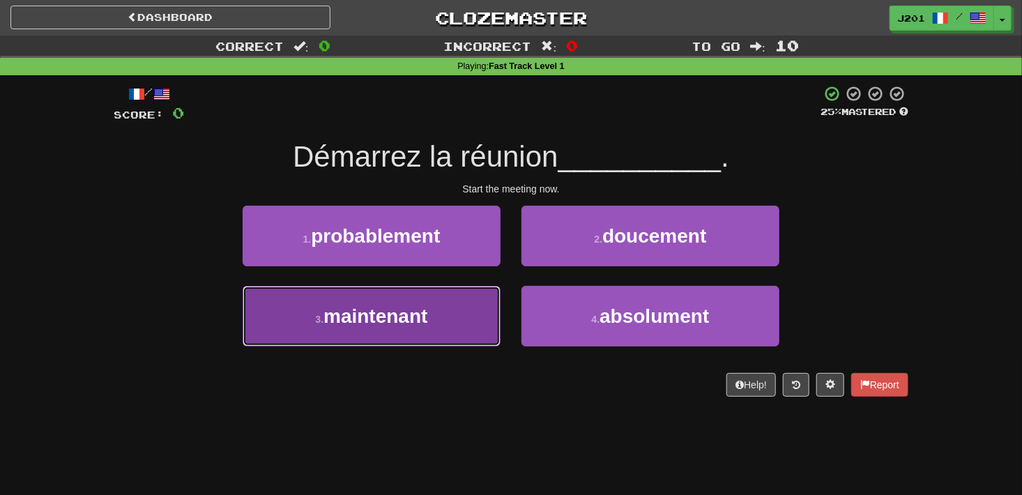
click at [438, 328] on button "3 . maintenant" at bounding box center [372, 316] width 258 height 61
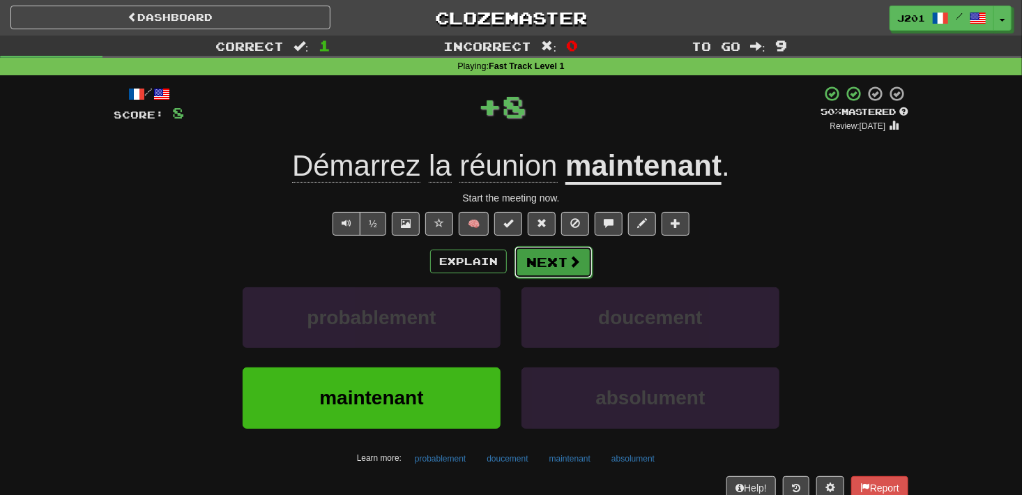
click at [550, 268] on button "Next" at bounding box center [554, 262] width 78 height 32
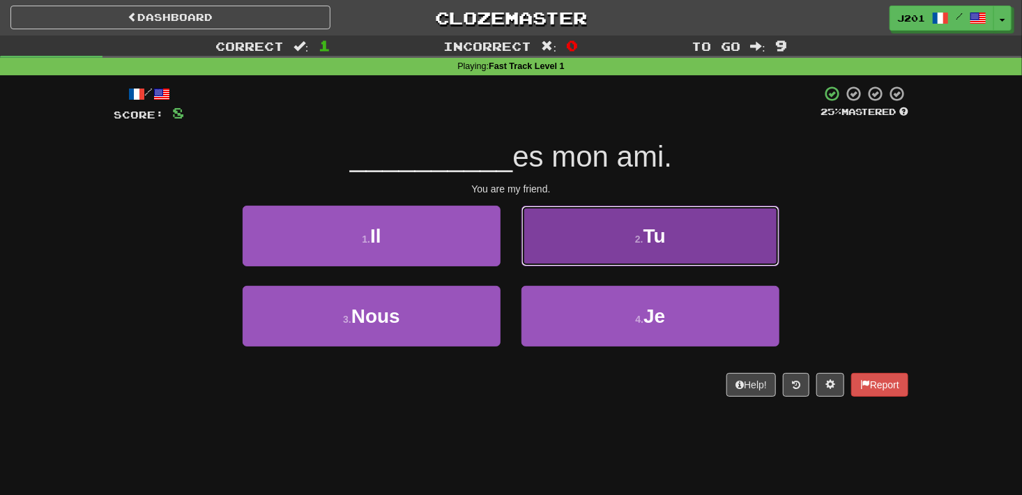
click at [544, 250] on button "2 . Tu" at bounding box center [650, 236] width 258 height 61
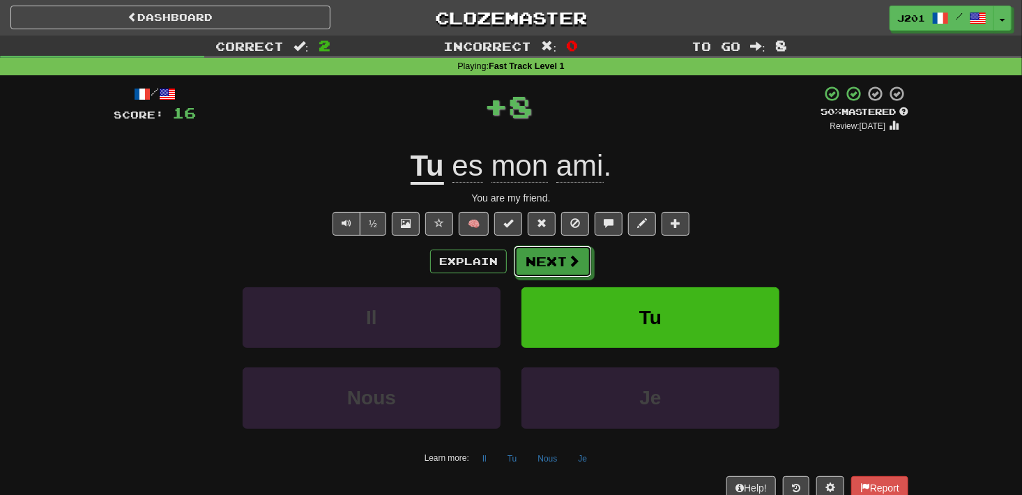
click at [544, 250] on button "Next" at bounding box center [553, 261] width 78 height 32
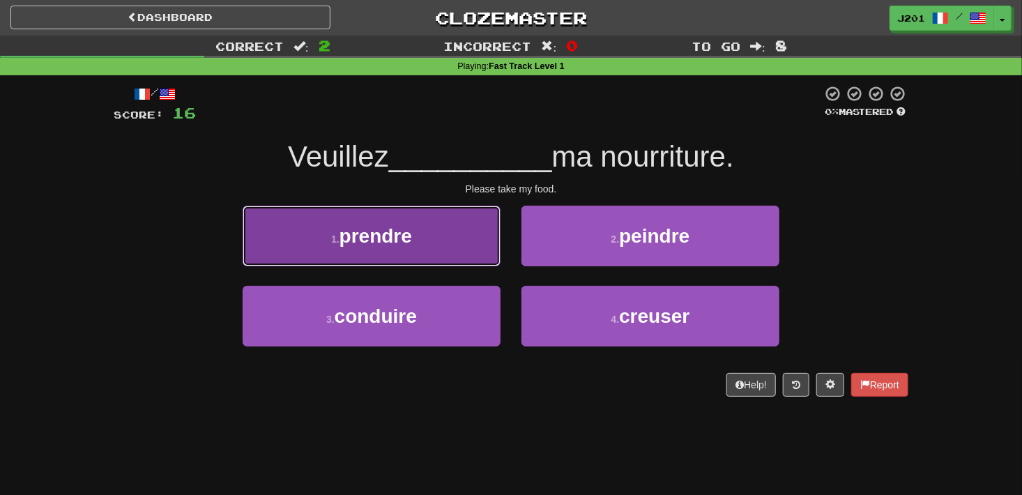
click at [461, 234] on button "1 . prendre" at bounding box center [372, 236] width 258 height 61
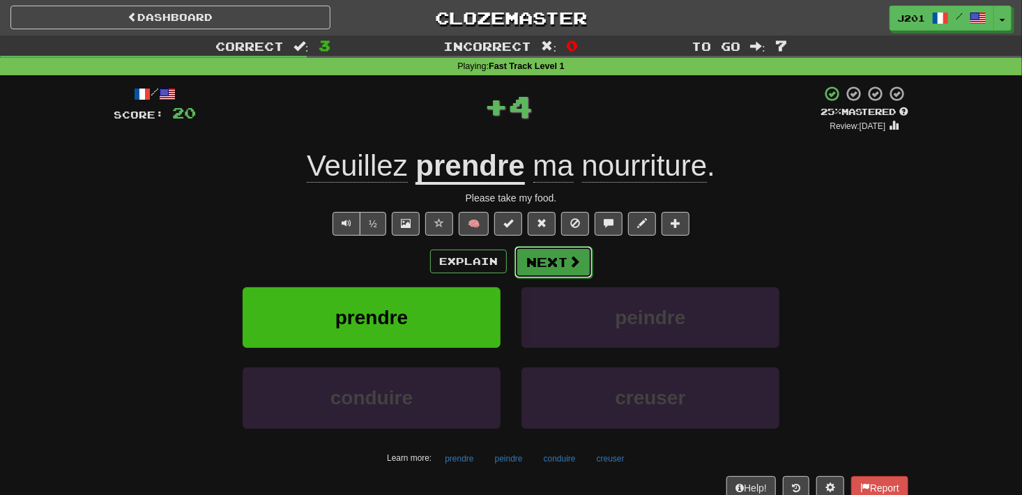
click at [526, 250] on button "Next" at bounding box center [554, 262] width 78 height 32
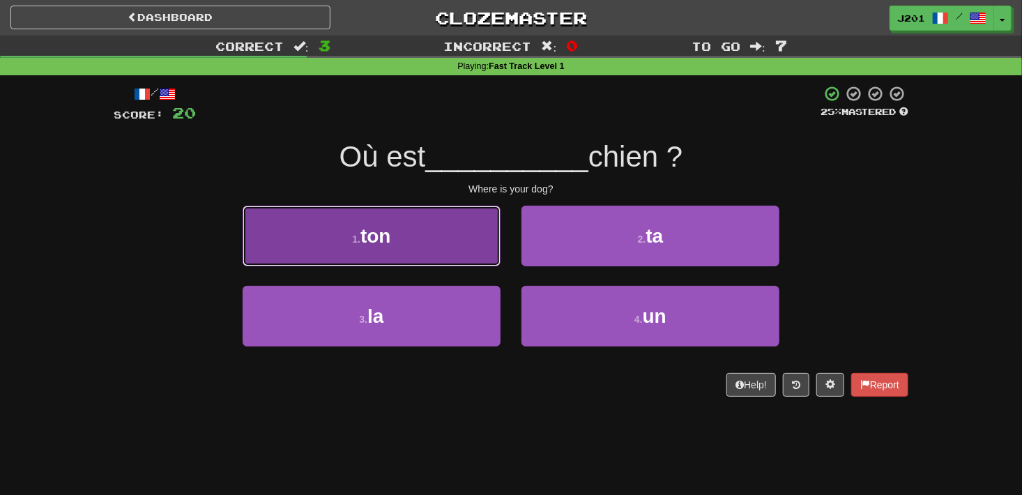
click at [458, 236] on button "1 . ton" at bounding box center [372, 236] width 258 height 61
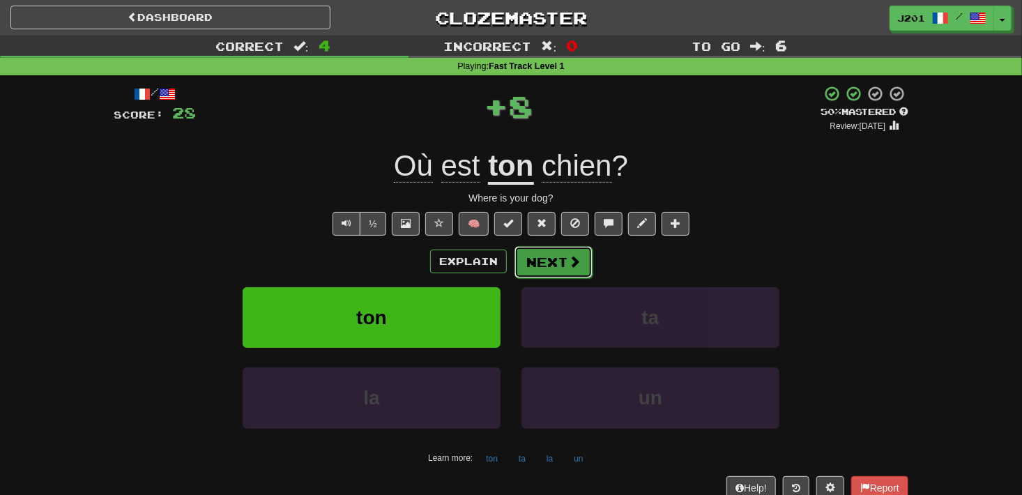
click at [534, 253] on button "Next" at bounding box center [554, 262] width 78 height 32
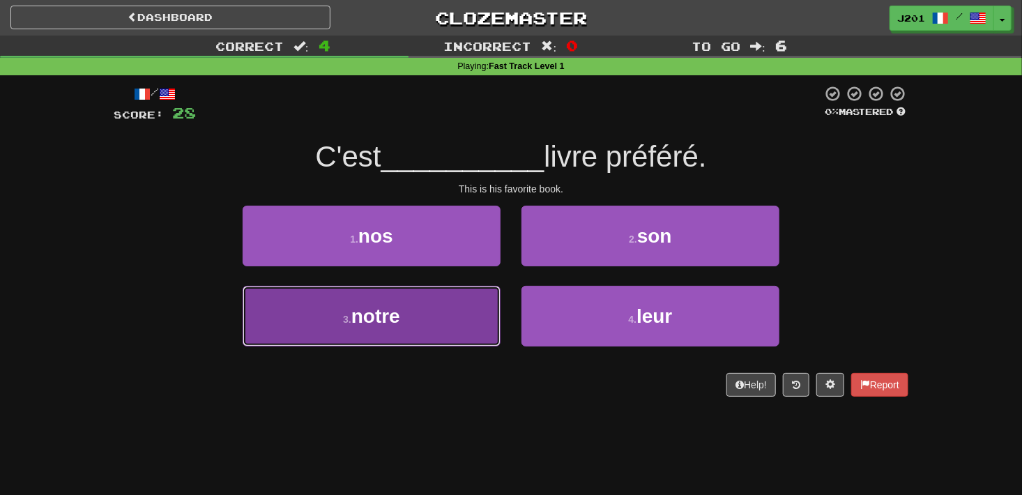
click at [450, 328] on button "3 . notre" at bounding box center [372, 316] width 258 height 61
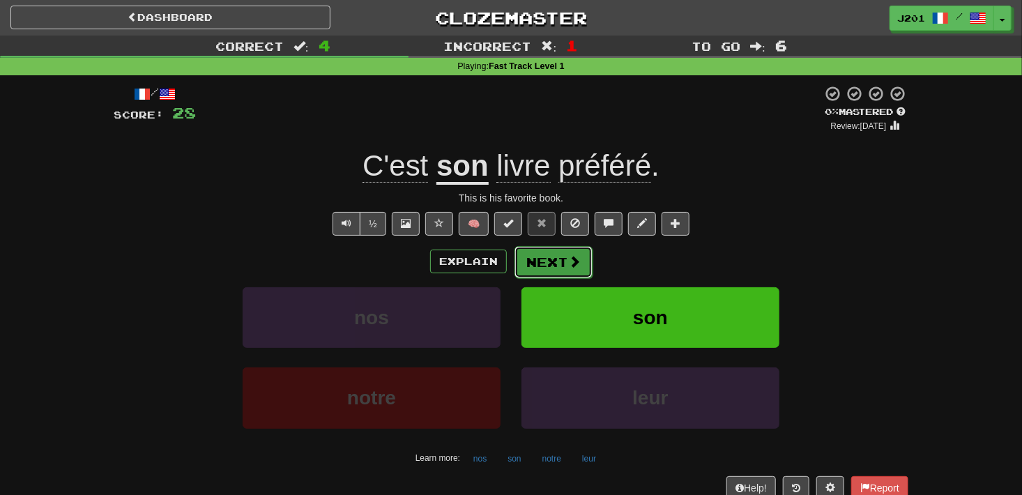
click at [576, 266] on span at bounding box center [574, 261] width 13 height 13
